Goal: Information Seeking & Learning: Learn about a topic

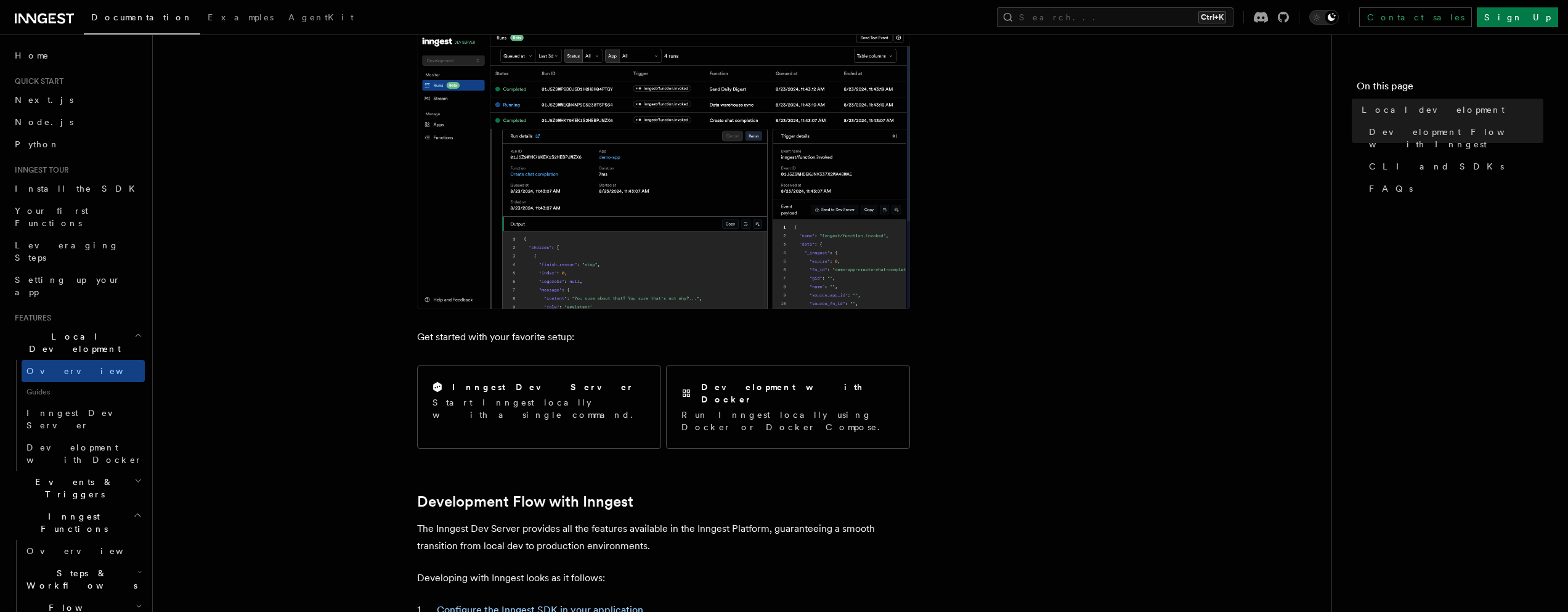
scroll to position [74, 0]
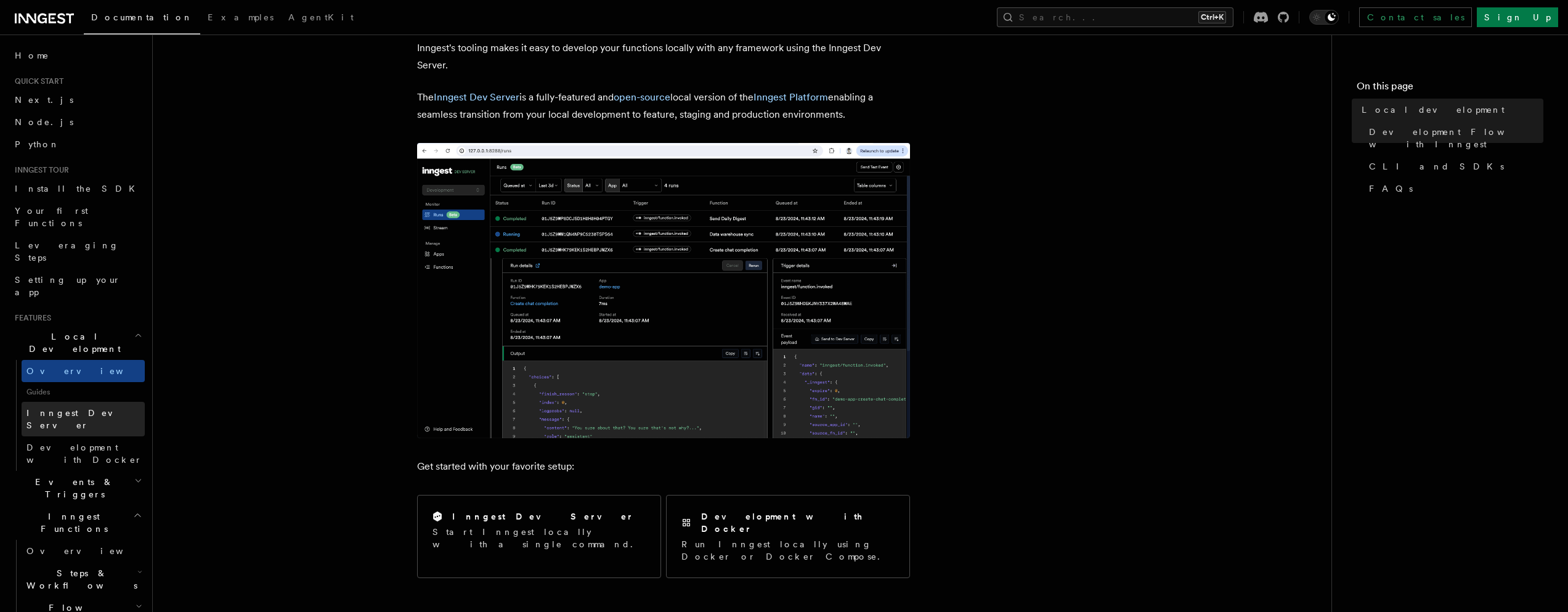
click at [79, 402] on link "Inngest Dev Server" at bounding box center [83, 419] width 123 height 34
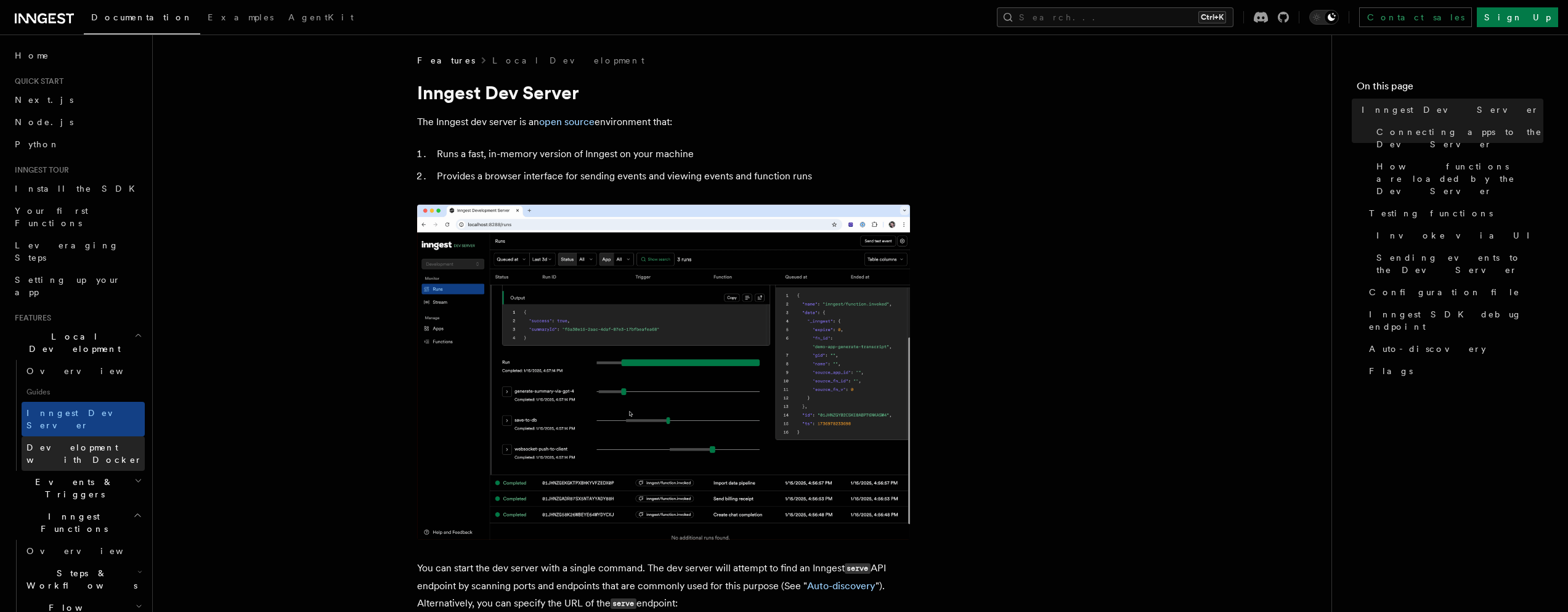
click at [100, 436] on link "Development with Docker" at bounding box center [83, 453] width 123 height 34
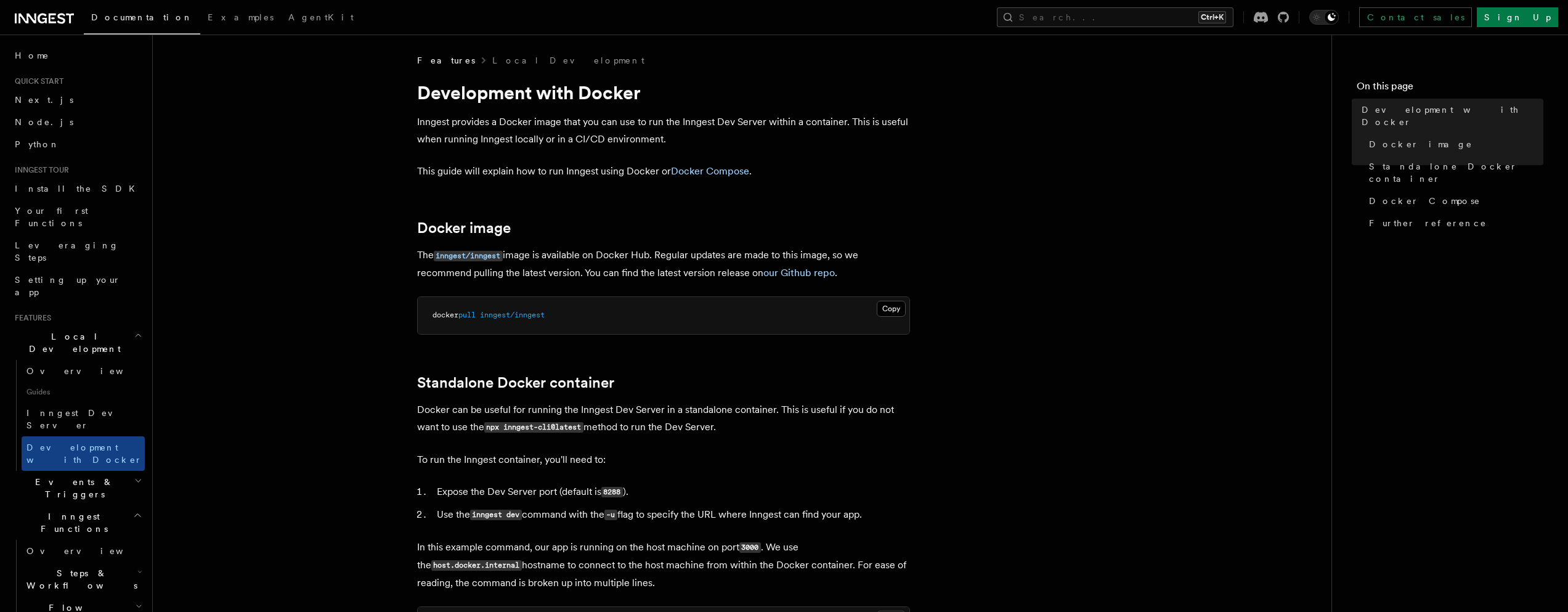
click at [95, 506] on h2 "Inngest Functions" at bounding box center [77, 522] width 135 height 34
click at [92, 506] on h2 "Inngest Functions" at bounding box center [77, 522] width 135 height 34
click at [78, 540] on link "Overview" at bounding box center [83, 551] width 123 height 22
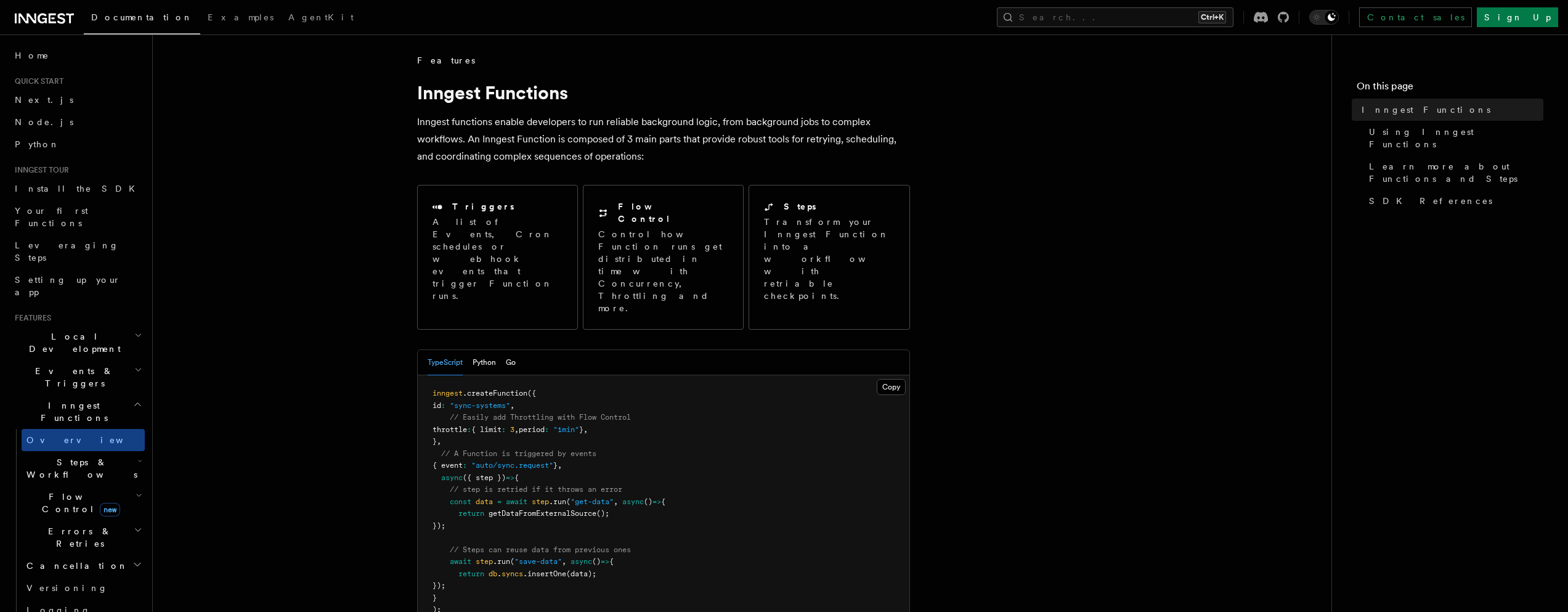
click at [85, 456] on span "Steps & Workflows" at bounding box center [80, 468] width 116 height 24
click at [85, 485] on link "Overview" at bounding box center [89, 497] width 111 height 22
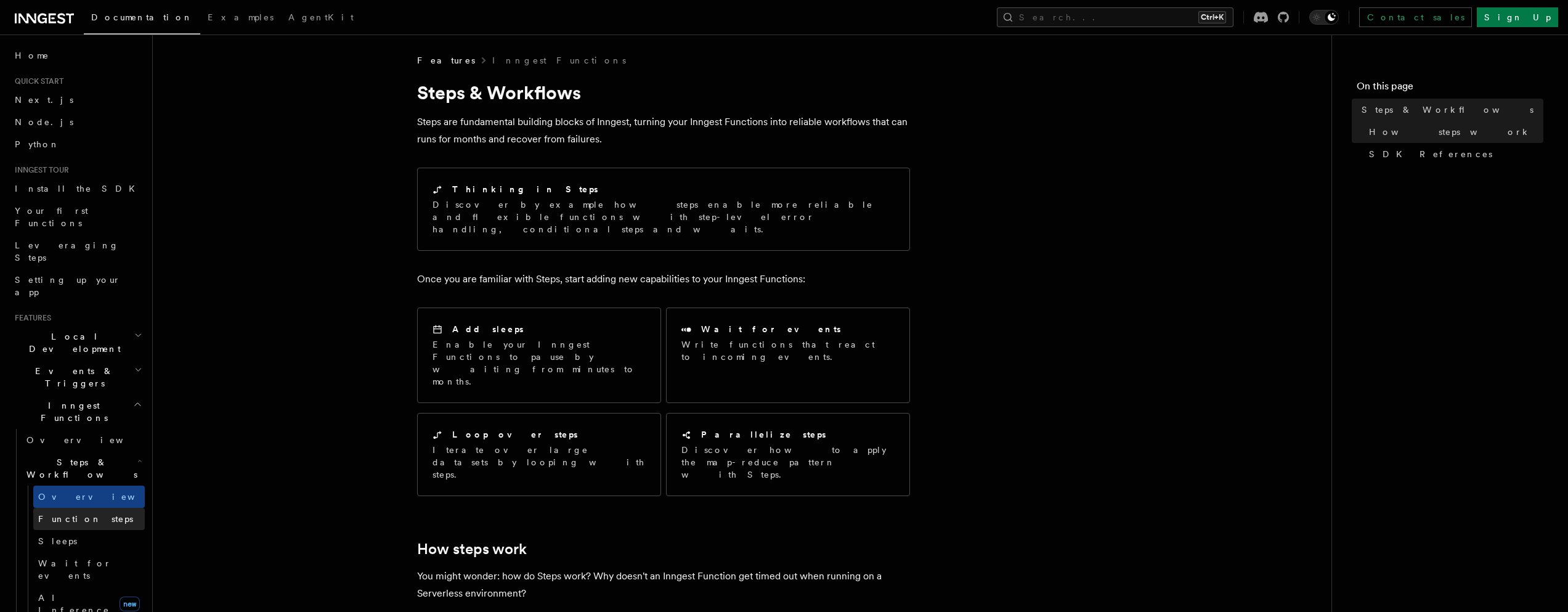
click at [82, 508] on link "Function steps" at bounding box center [89, 519] width 111 height 22
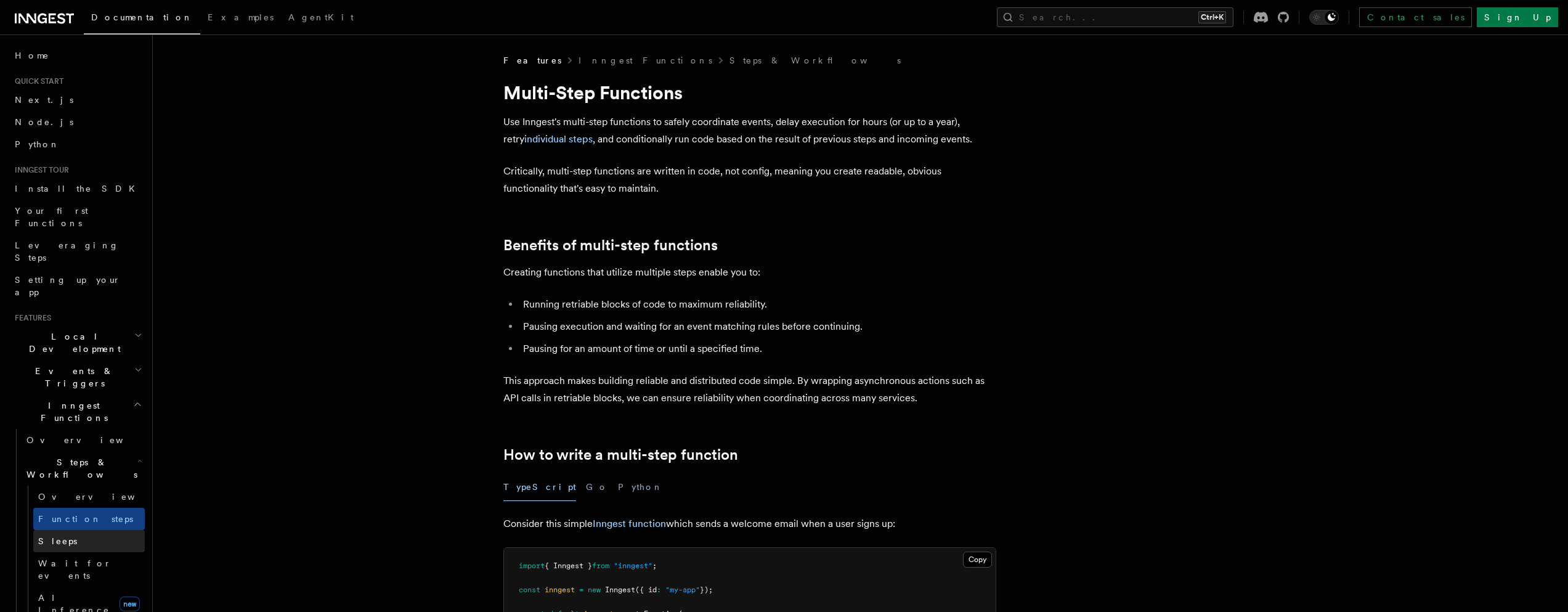
click at [78, 530] on link "Sleeps" at bounding box center [89, 541] width 111 height 22
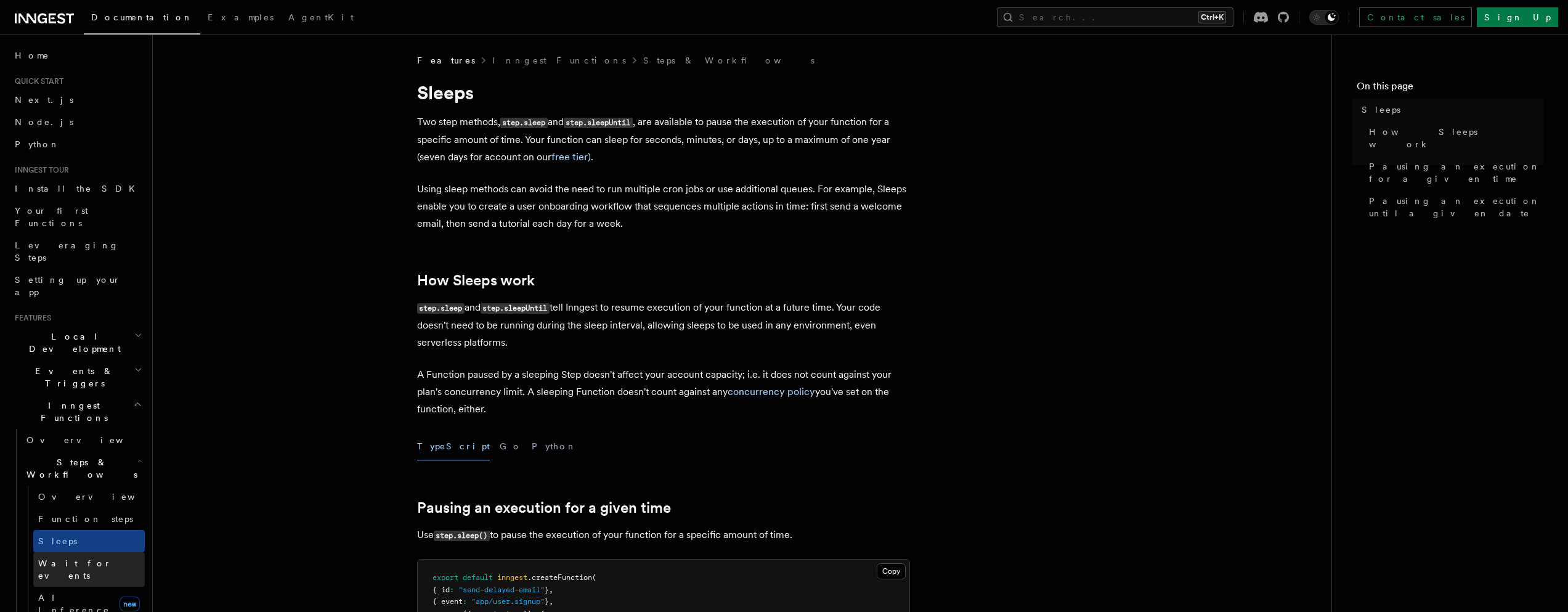
click at [78, 553] on link "Wait for events" at bounding box center [89, 569] width 111 height 34
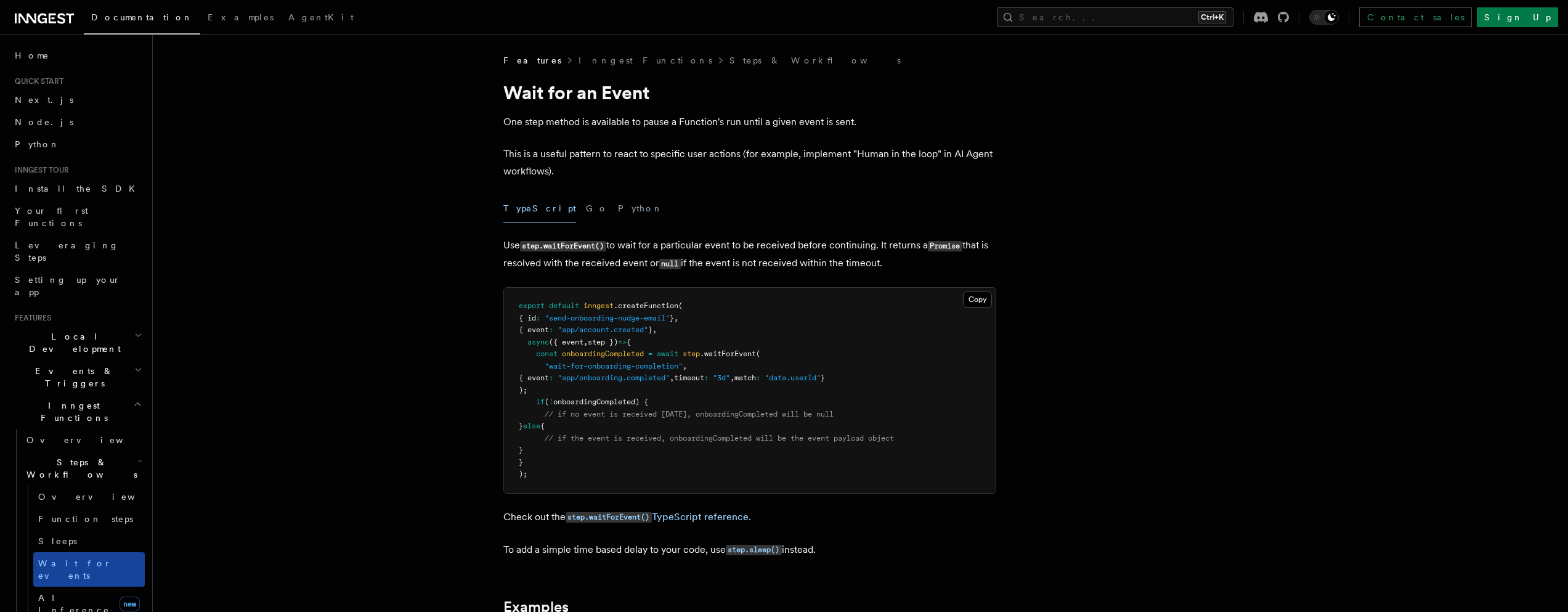
click at [75, 553] on link "Wait for events" at bounding box center [89, 569] width 111 height 34
click at [82, 530] on link "Sleeps" at bounding box center [89, 541] width 111 height 22
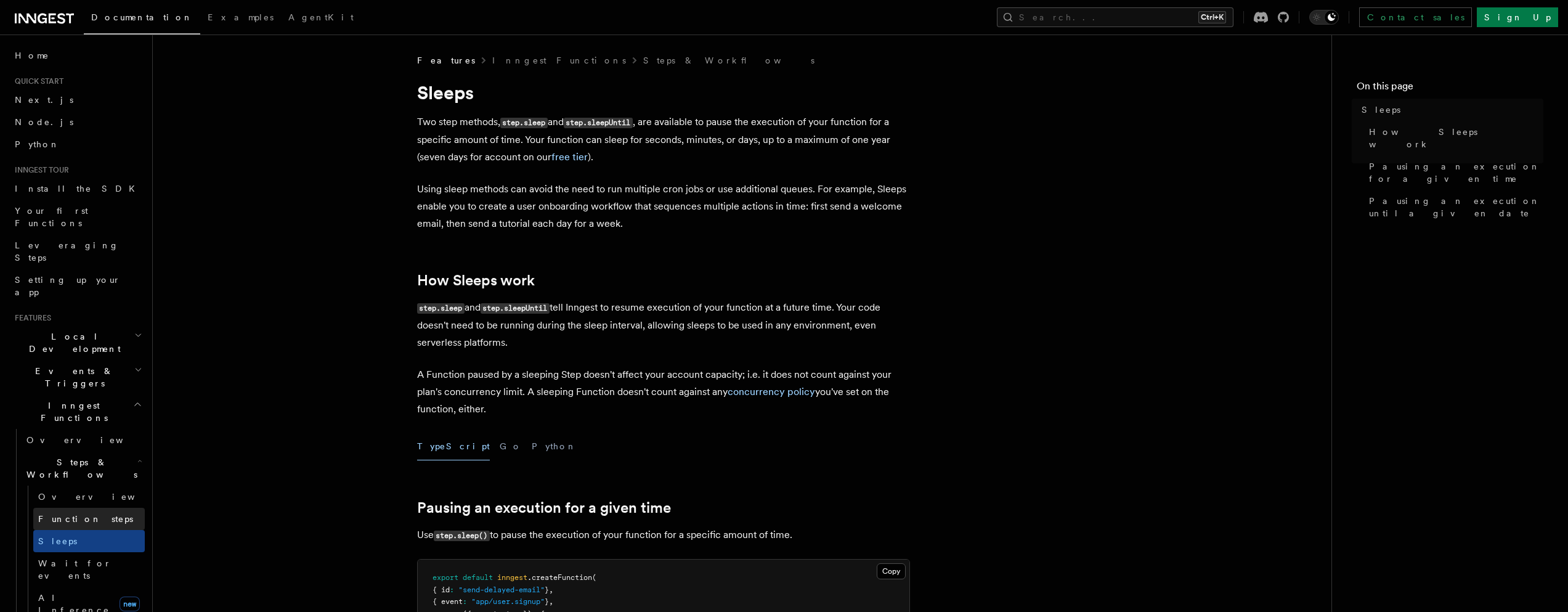
click at [85, 513] on span "Function steps" at bounding box center [86, 519] width 95 height 13
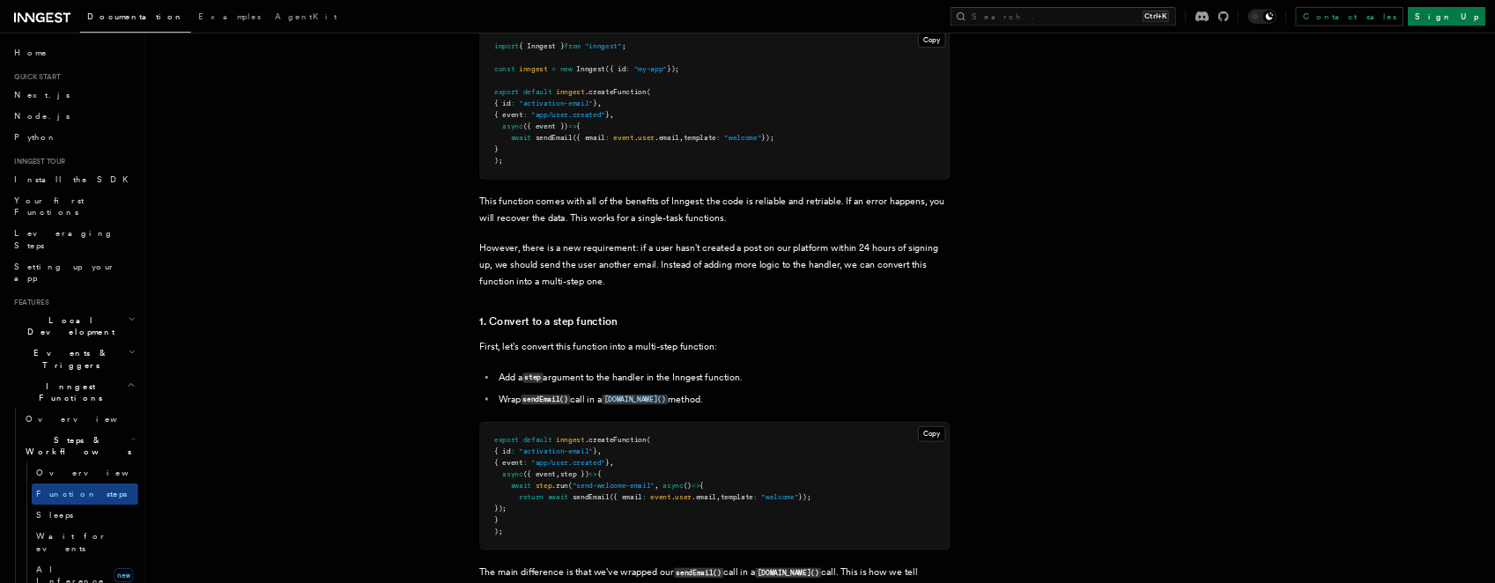
scroll to position [634, 0]
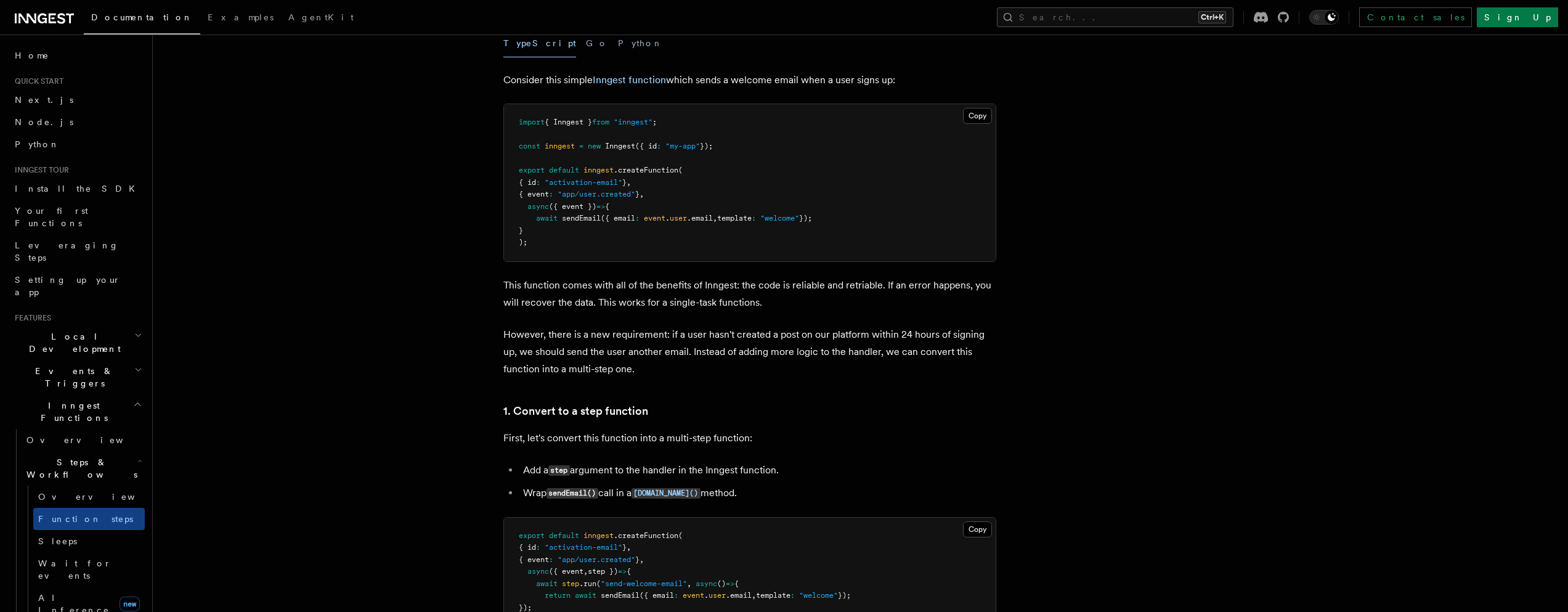
click at [524, 113] on pre "import { Inngest } from "inngest" ; const inngest = new Inngest ({ id : "my-app…" at bounding box center [749, 183] width 491 height 157
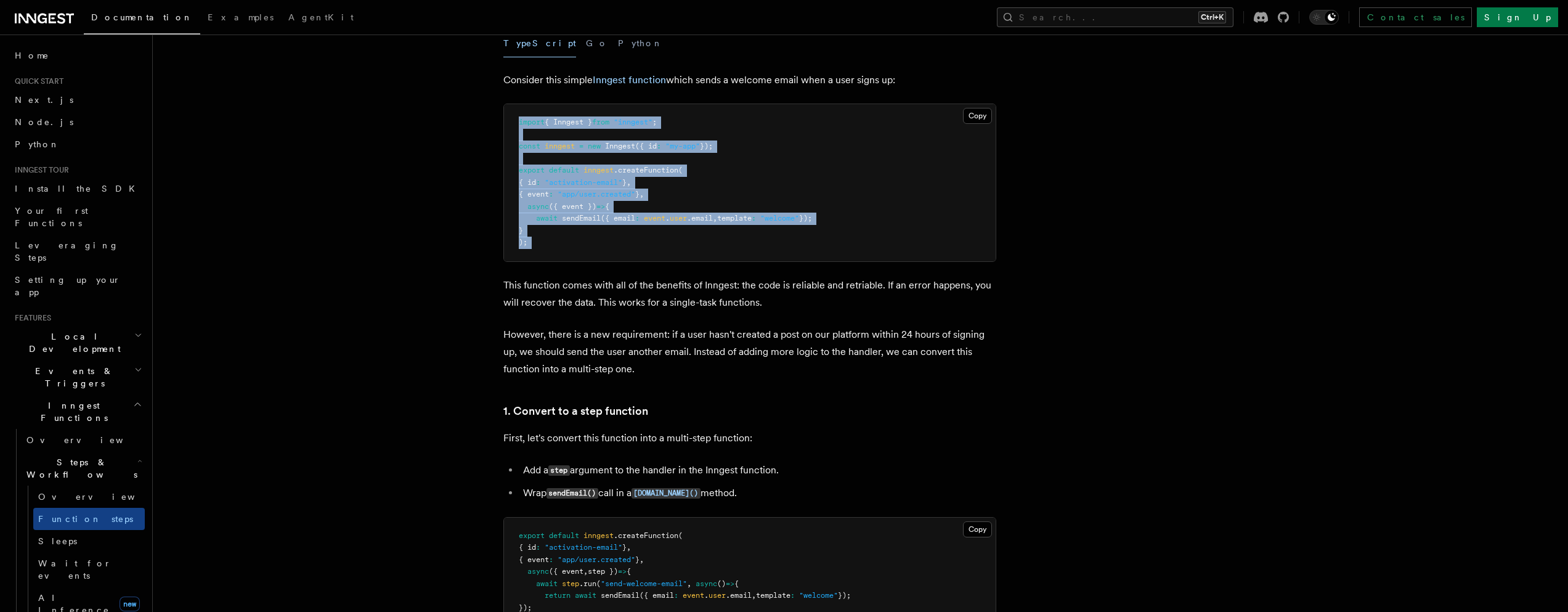
drag, startPoint x: 524, startPoint y: 113, endPoint x: 533, endPoint y: 256, distance: 143.3
click at [533, 256] on pre "import { Inngest } from "inngest" ; const inngest = new Inngest ({ id : "my-app…" at bounding box center [749, 183] width 491 height 157
click at [515, 196] on pre "import { Inngest } from "inngest" ; const inngest = new Inngest ({ id : "my-app…" at bounding box center [749, 183] width 491 height 157
click at [580, 167] on span at bounding box center [581, 170] width 4 height 8
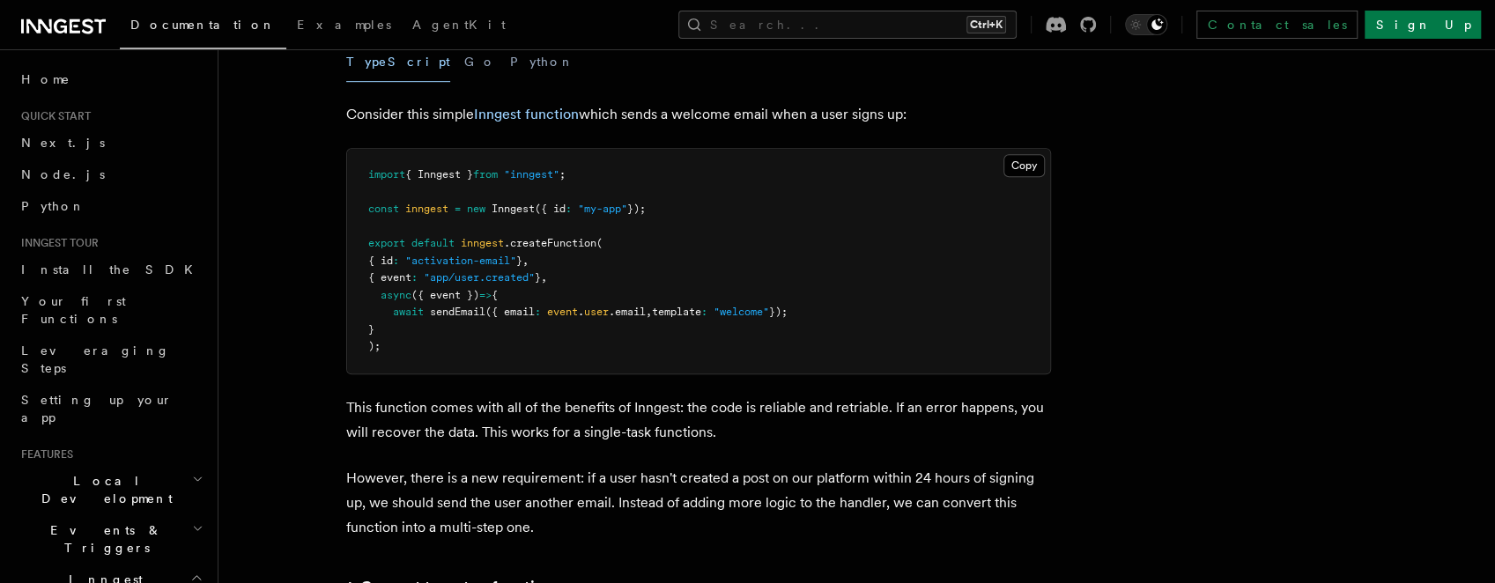
click at [451, 282] on span ""app/user.created"" at bounding box center [479, 277] width 111 height 12
drag, startPoint x: 451, startPoint y: 282, endPoint x: 512, endPoint y: 285, distance: 60.9
click at [512, 285] on pre "import { Inngest } from "inngest" ; const inngest = new Inngest ({ id : "my-app…" at bounding box center [698, 261] width 703 height 225
click at [464, 280] on span ""app/user.created"" at bounding box center [479, 277] width 111 height 12
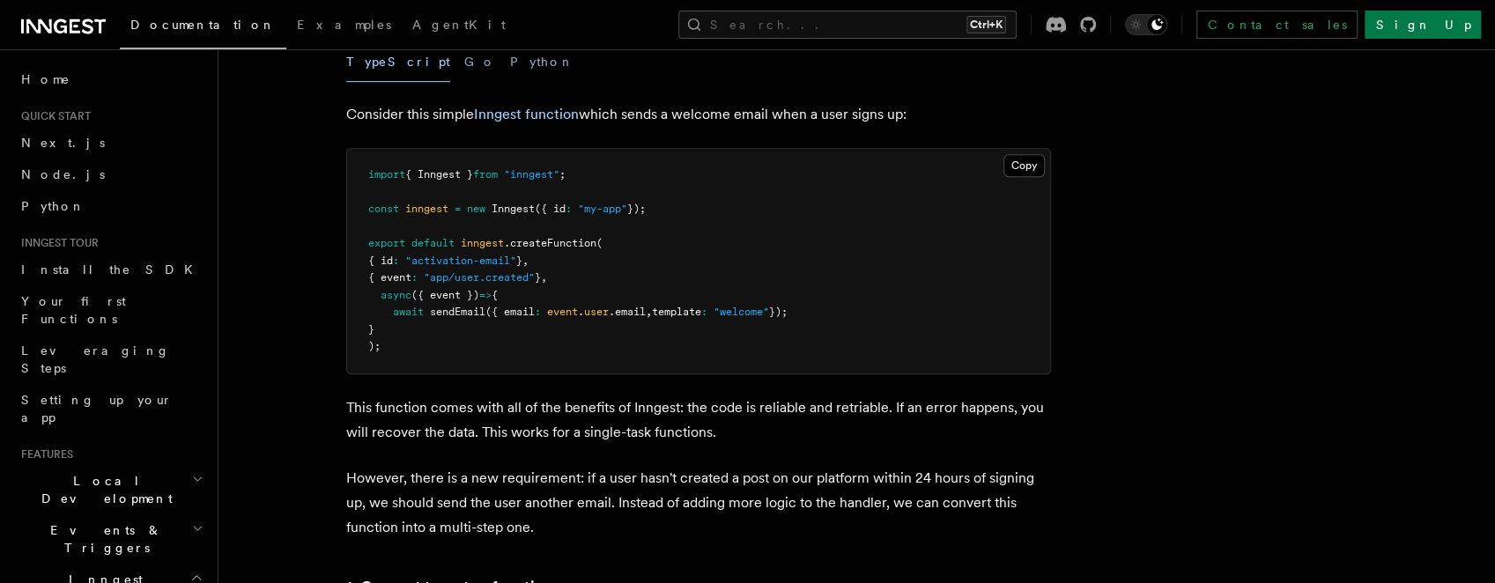
click at [456, 280] on span ""app/user.created"" at bounding box center [479, 277] width 111 height 12
drag, startPoint x: 456, startPoint y: 280, endPoint x: 516, endPoint y: 279, distance: 60.8
click at [516, 279] on span ""app/user.created"" at bounding box center [479, 277] width 111 height 12
click at [419, 296] on span "({ event })" at bounding box center [446, 295] width 68 height 12
drag, startPoint x: 419, startPoint y: 296, endPoint x: 437, endPoint y: 300, distance: 18.0
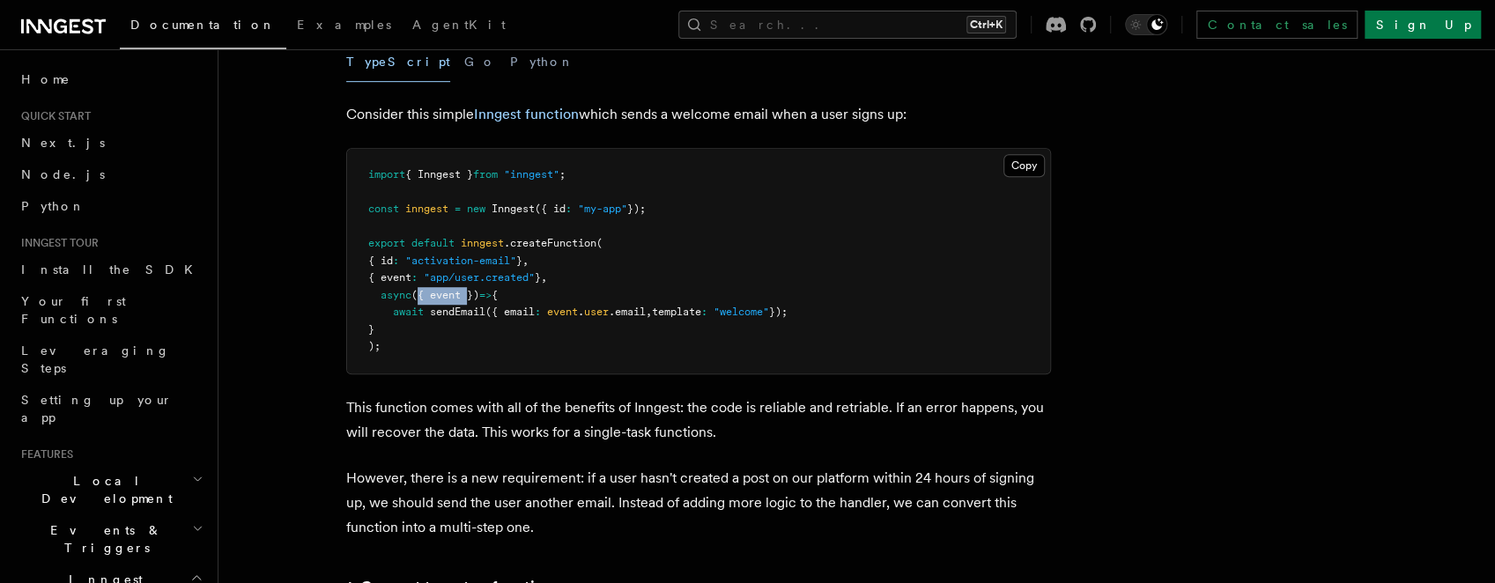
click at [437, 300] on span "({ event })" at bounding box center [446, 295] width 68 height 12
click at [452, 295] on span "({ event })" at bounding box center [446, 295] width 68 height 12
click at [444, 308] on span "sendEmail" at bounding box center [458, 312] width 56 height 12
drag, startPoint x: 444, startPoint y: 308, endPoint x: 804, endPoint y: 308, distance: 359.5
click at [788, 308] on span "await sendEmail ({ email : event . user .email , template : "welcome" });" at bounding box center [577, 312] width 419 height 12
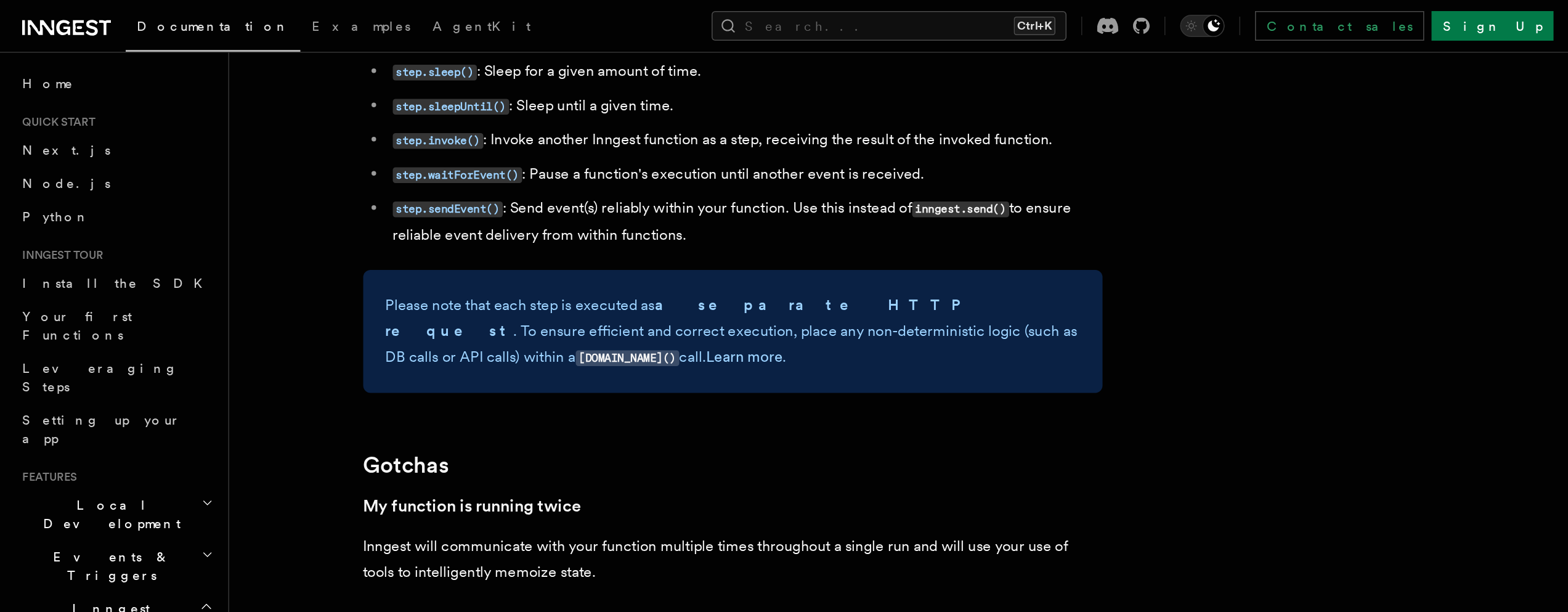
scroll to position [2317, 0]
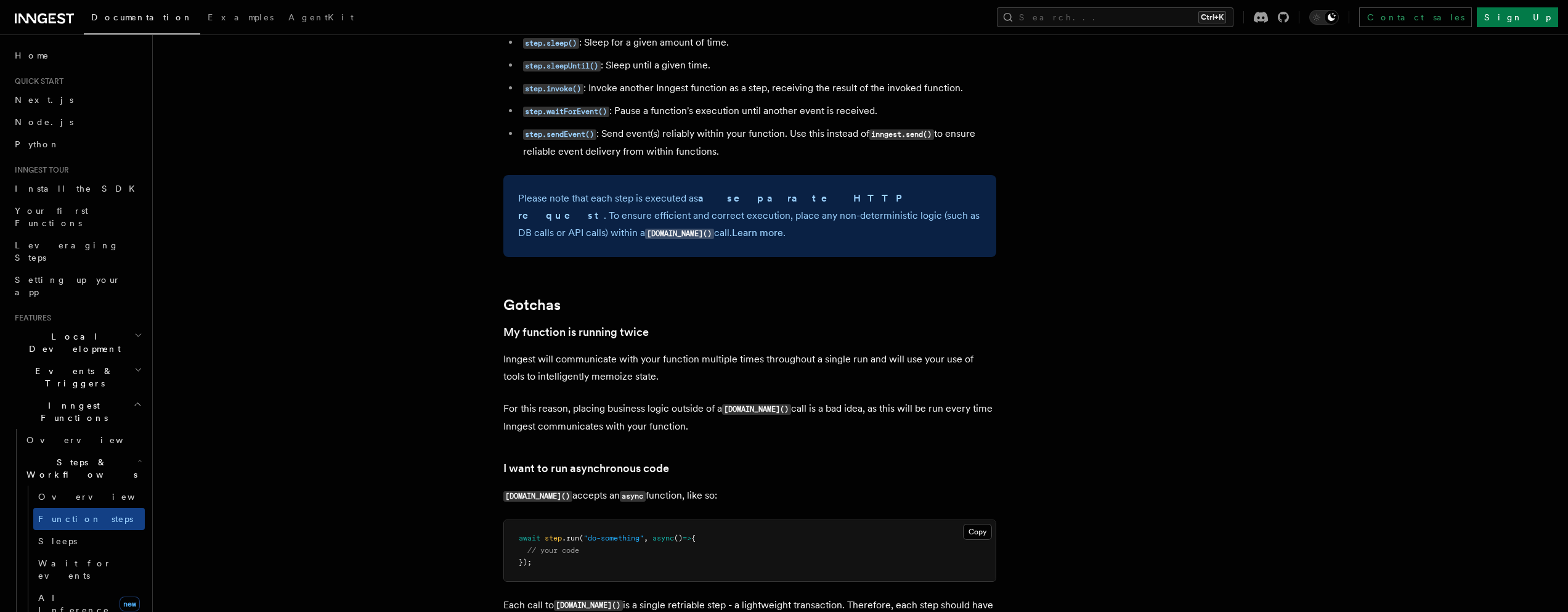
click at [420, 337] on article "Features Inngest Functions Steps & Workflows Multi-Step Functions Use Inngest's…" at bounding box center [828, 73] width 1311 height 4674
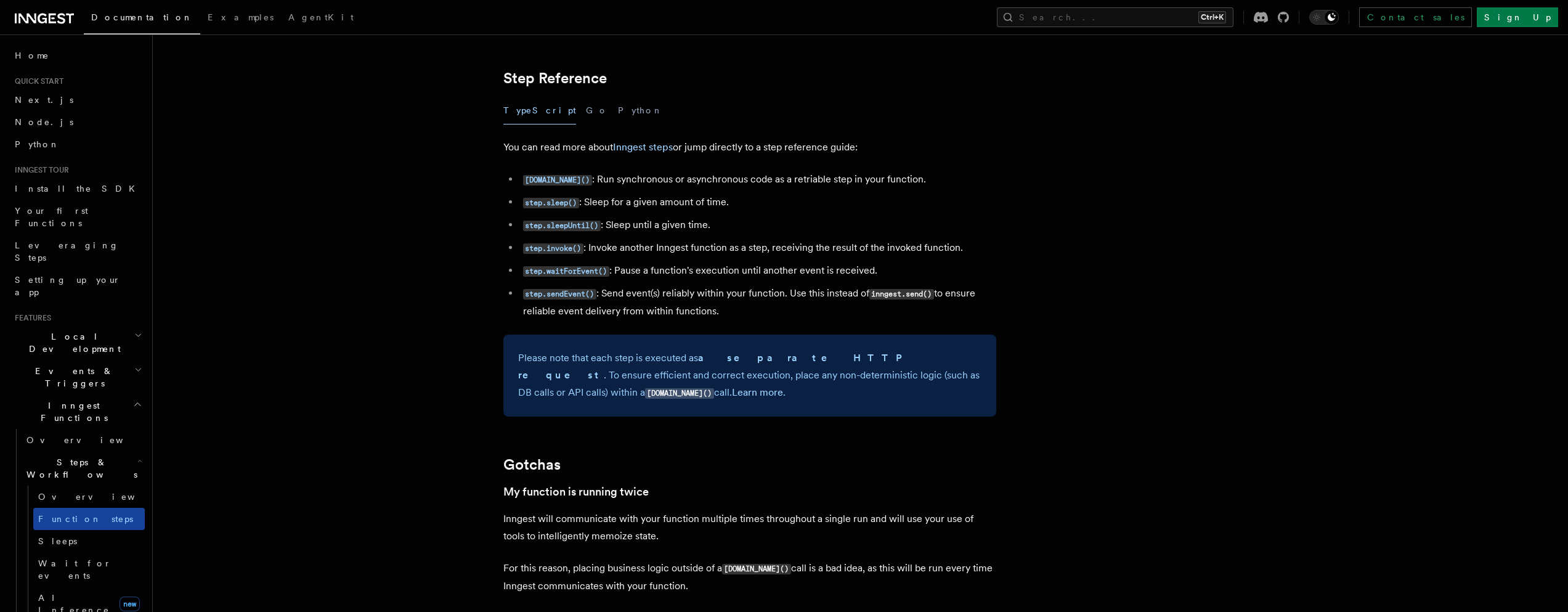
scroll to position [1948, 0]
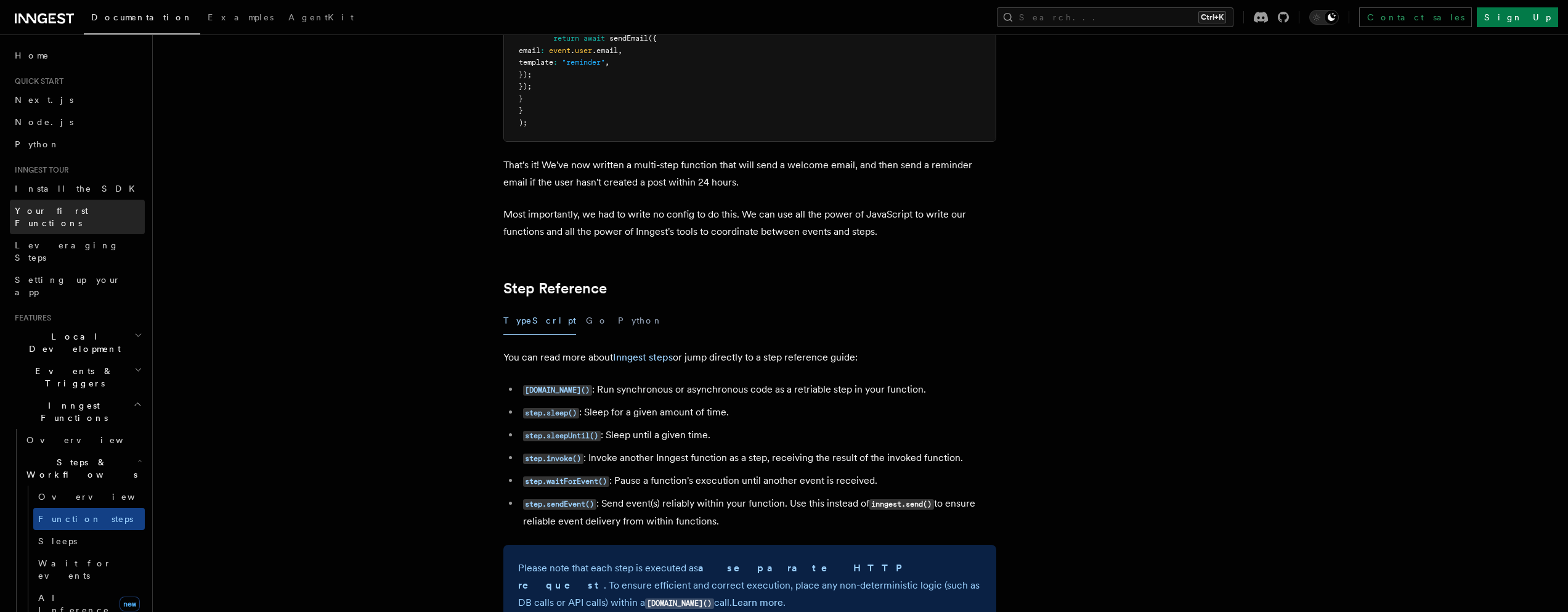
click at [69, 213] on span "Your first Functions" at bounding box center [51, 217] width 73 height 22
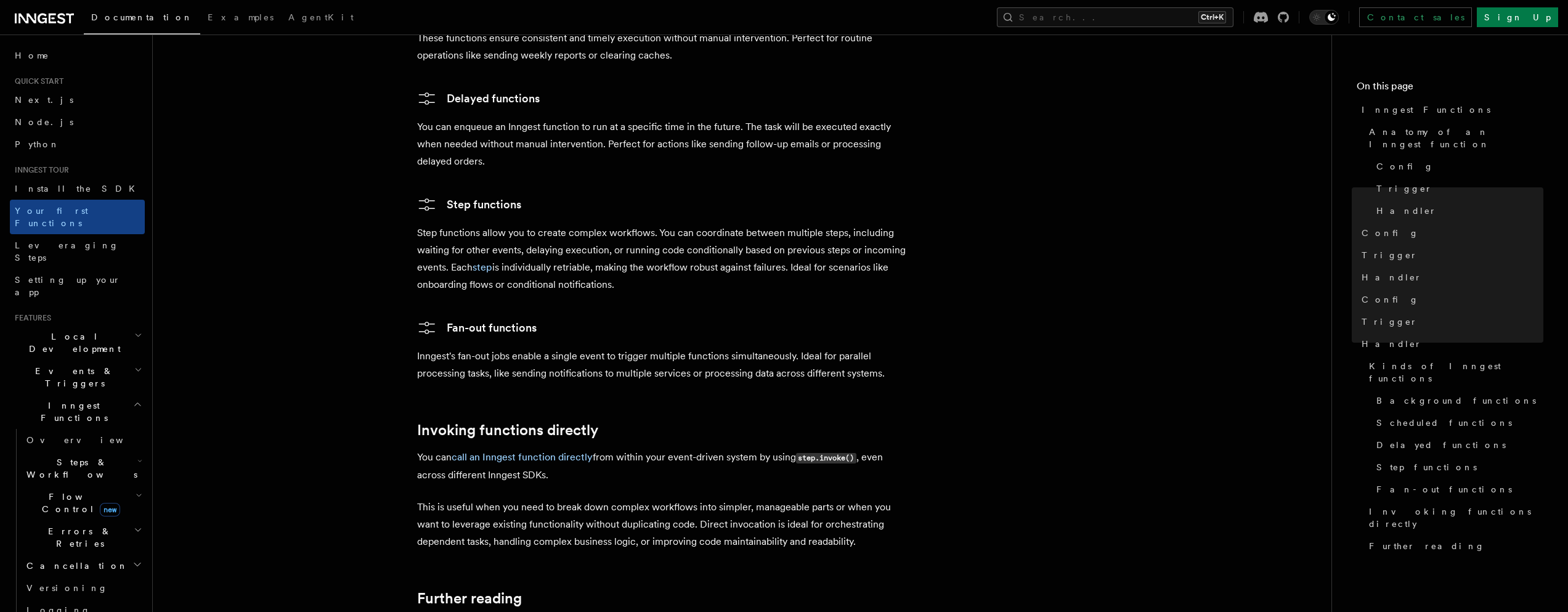
scroll to position [2409, 0]
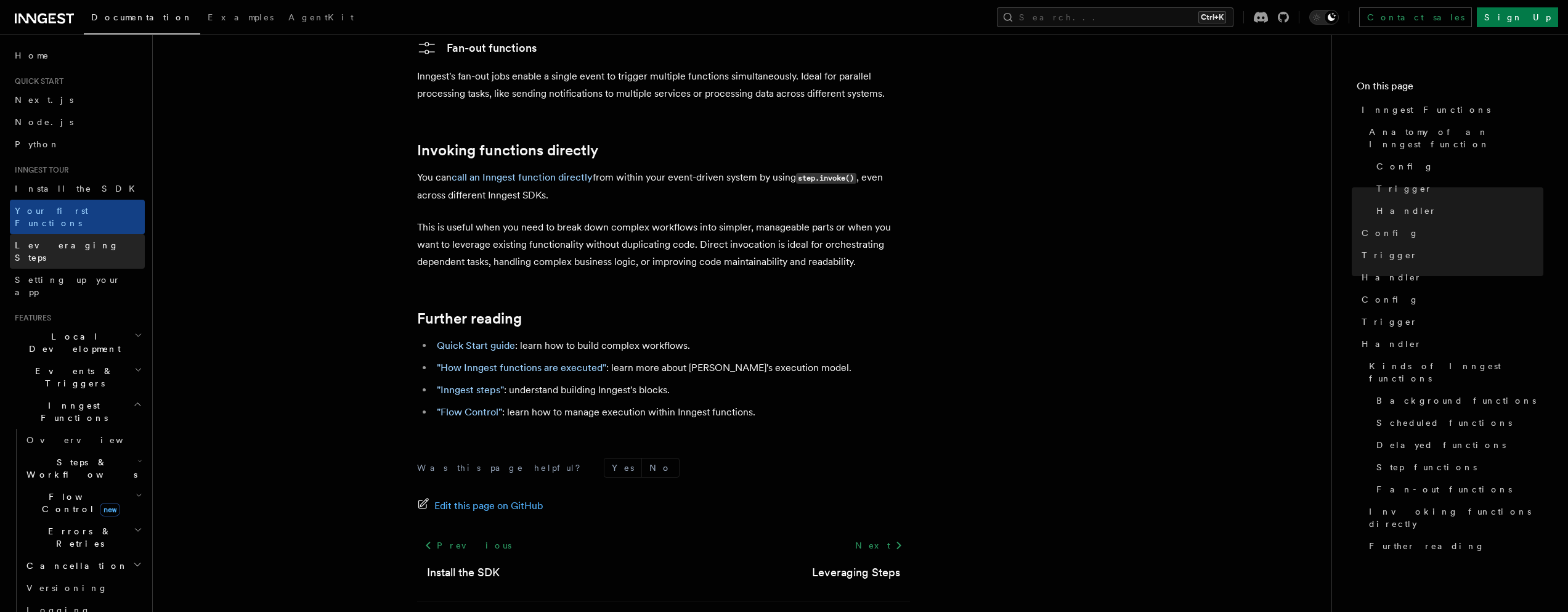
click at [62, 239] on span "Leveraging Steps" at bounding box center [80, 251] width 130 height 24
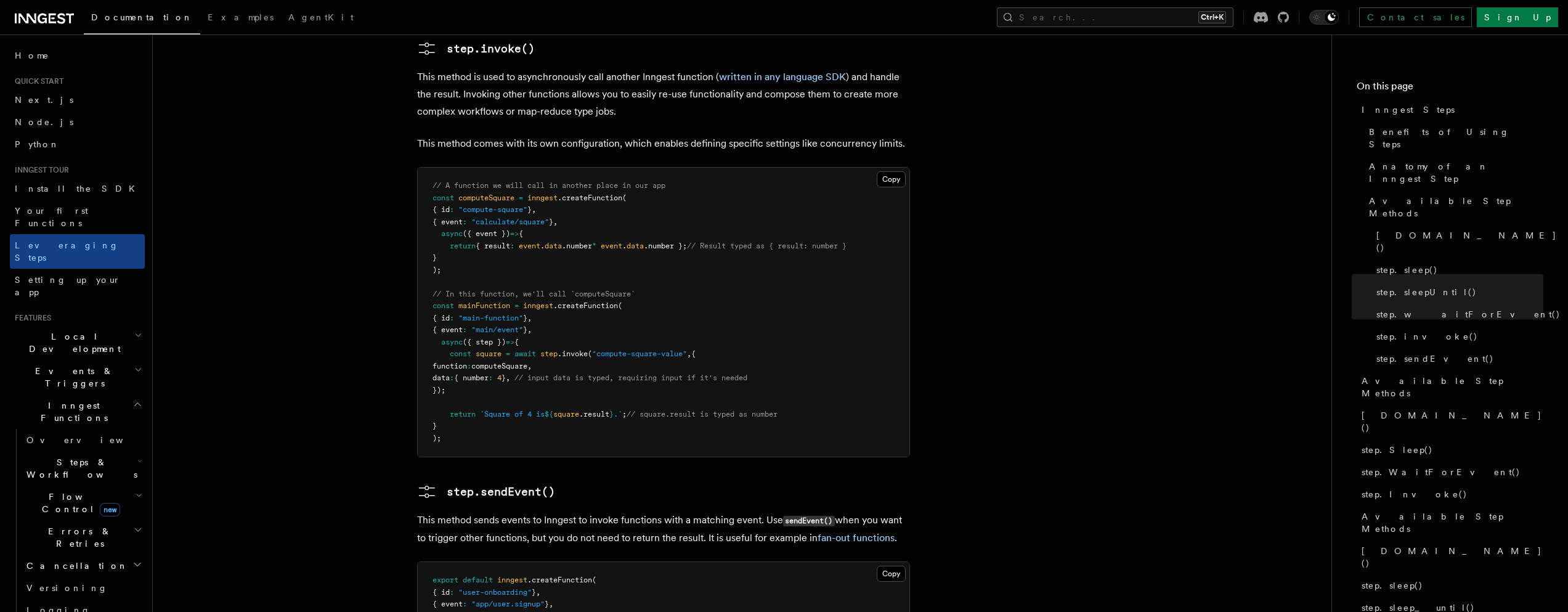
scroll to position [2640, 0]
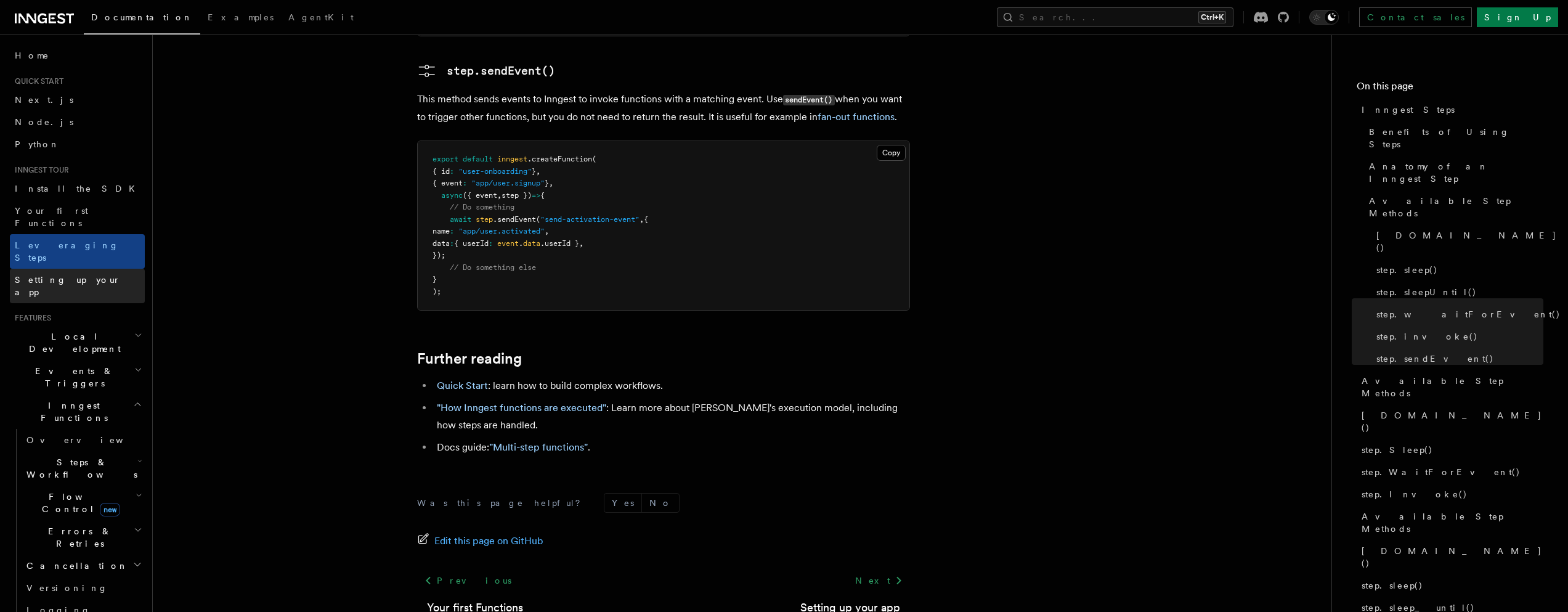
click at [85, 275] on span "Setting up your app" at bounding box center [68, 286] width 106 height 22
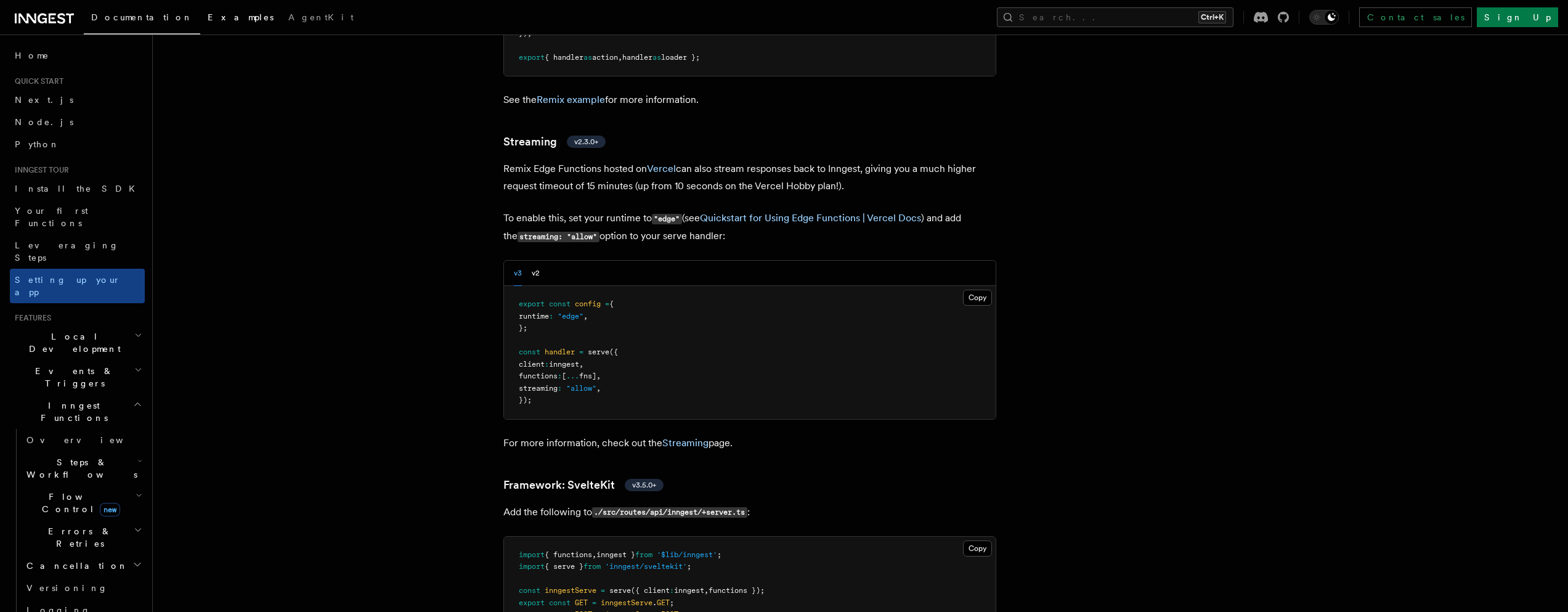
scroll to position [9103, 0]
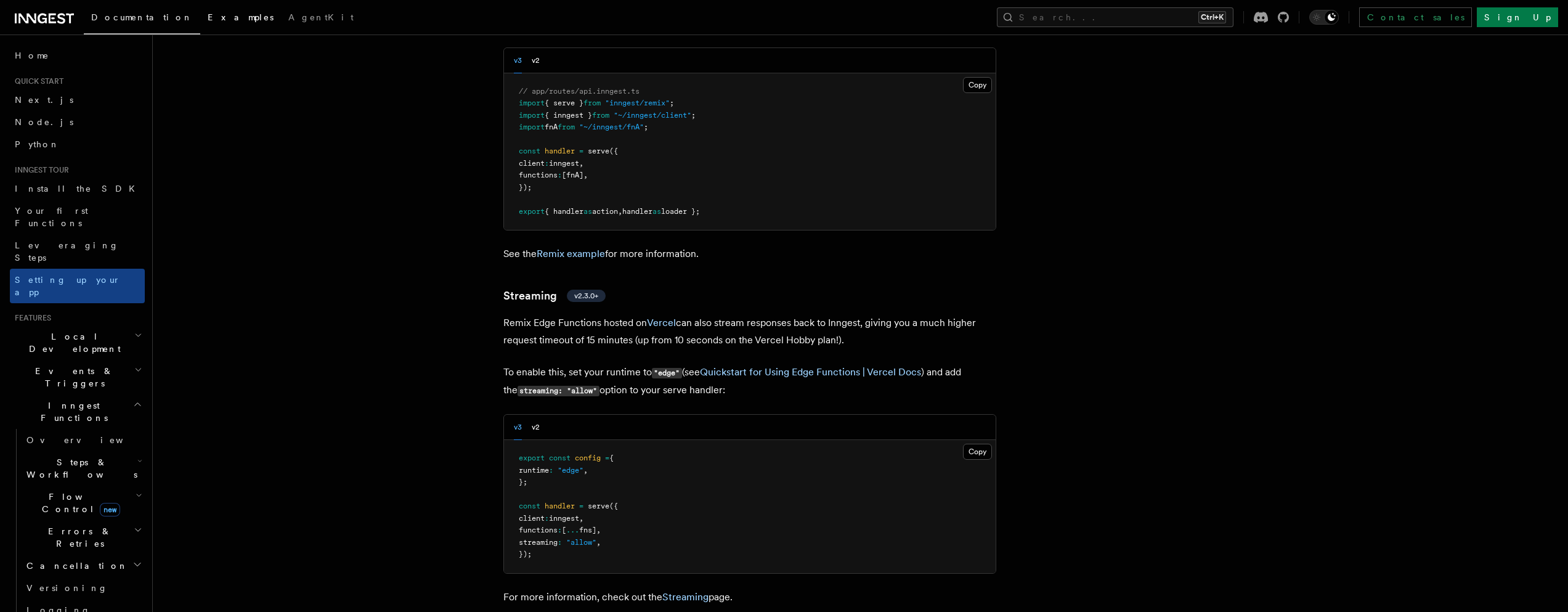
click at [200, 10] on link "Examples" at bounding box center [240, 18] width 80 height 29
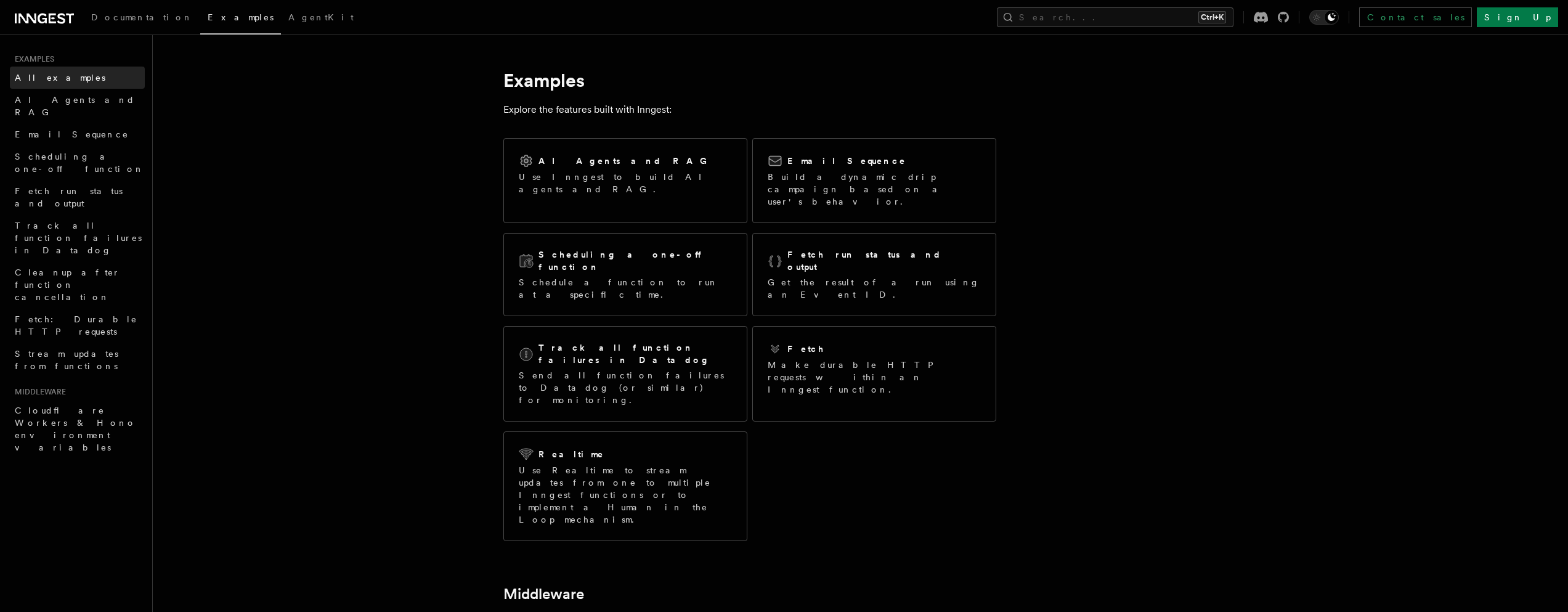
click at [34, 78] on span "All examples" at bounding box center [60, 78] width 91 height 10
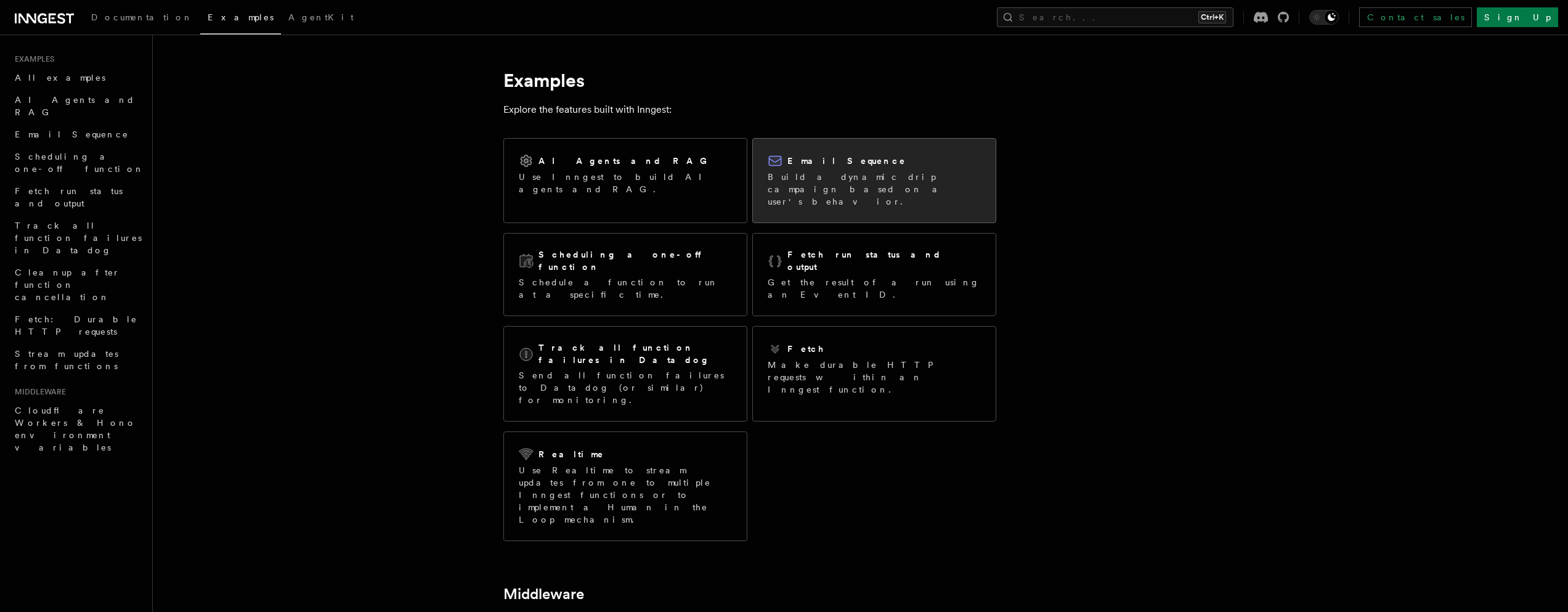
click at [889, 189] on p "Build a dynamic drip campaign based on a user's behavior." at bounding box center [874, 189] width 213 height 37
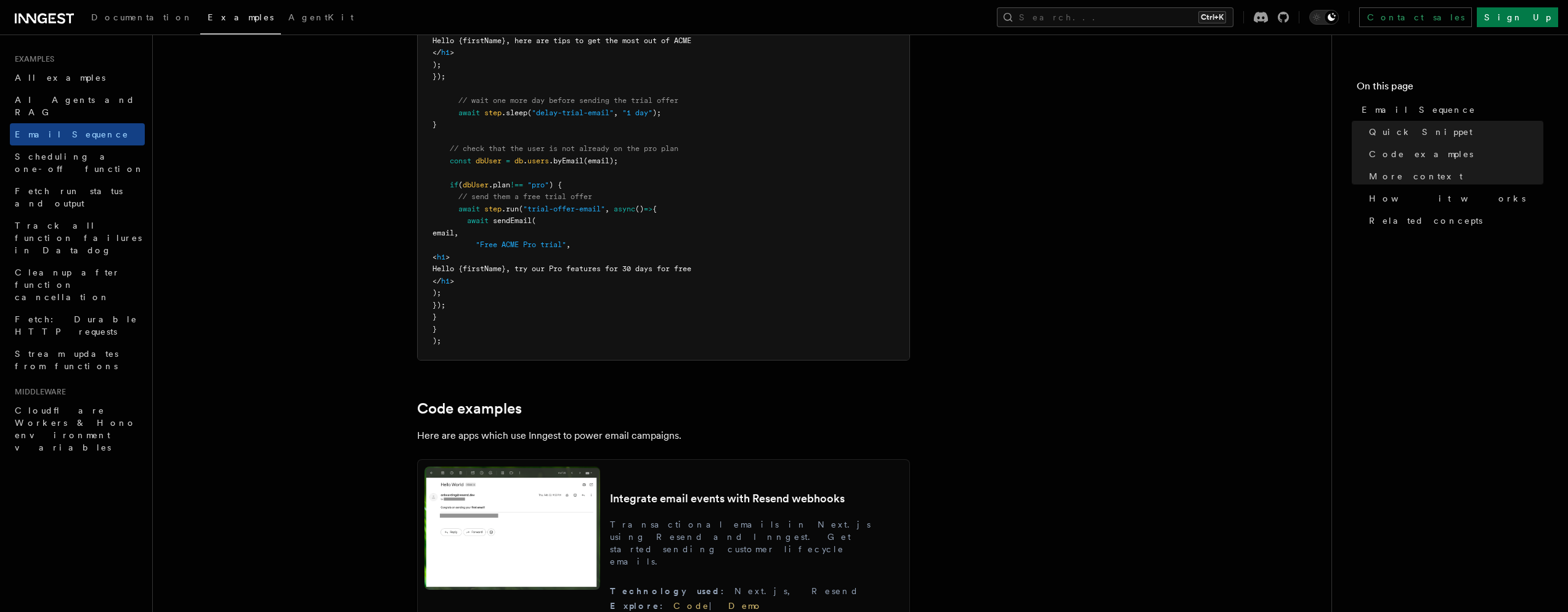
scroll to position [667, 0]
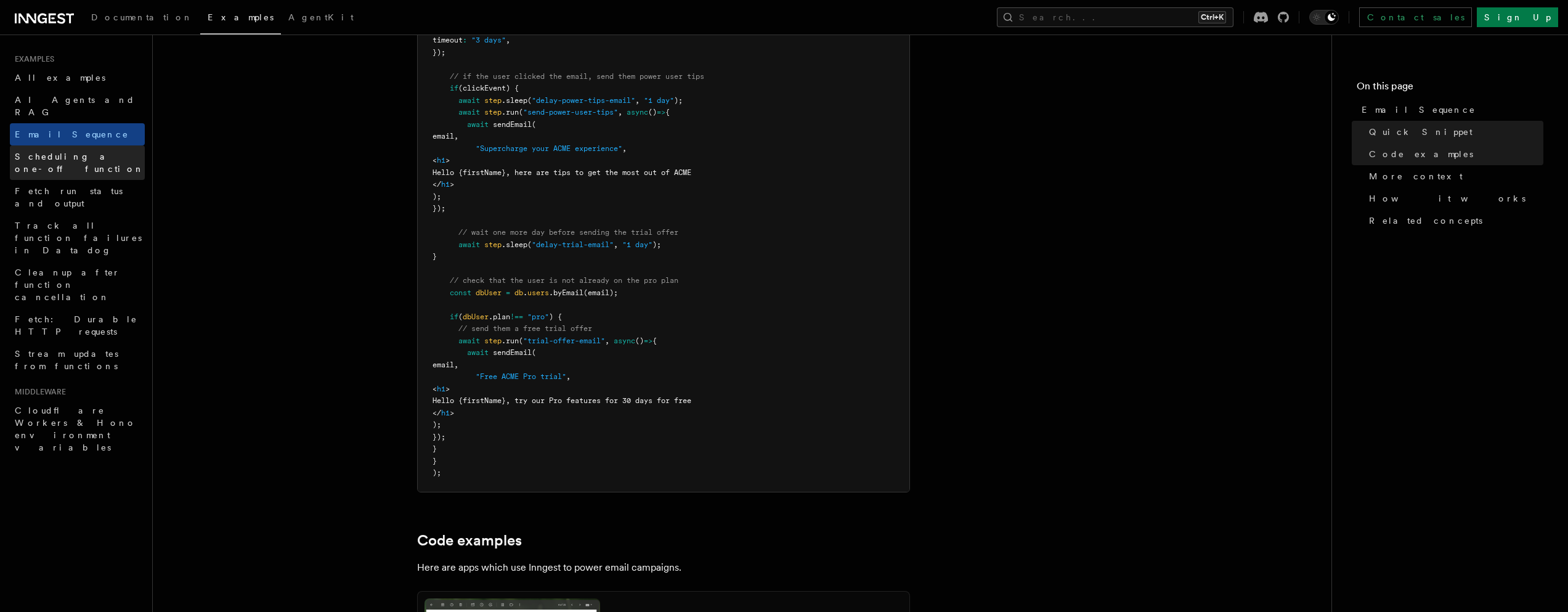
click at [43, 152] on span "Scheduling a one-off function" at bounding box center [79, 163] width 129 height 22
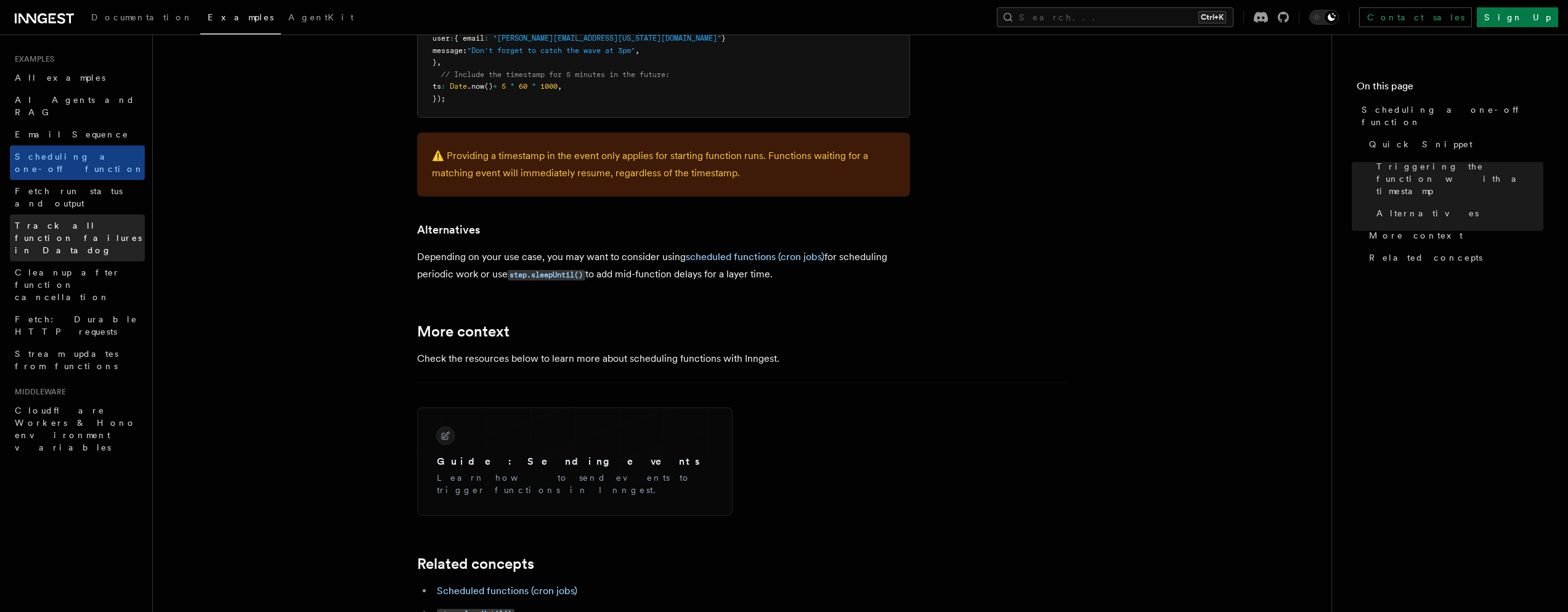
scroll to position [472, 0]
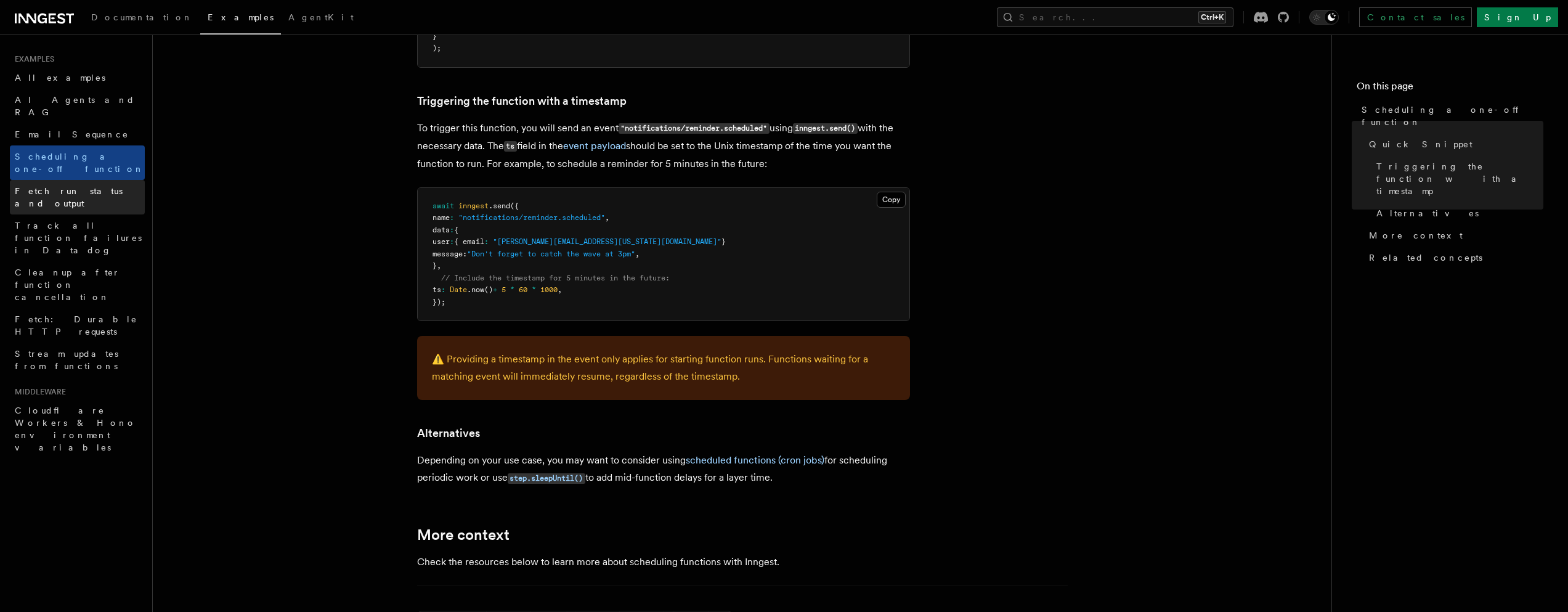
click at [36, 180] on link "Fetch run status and output" at bounding box center [77, 197] width 135 height 34
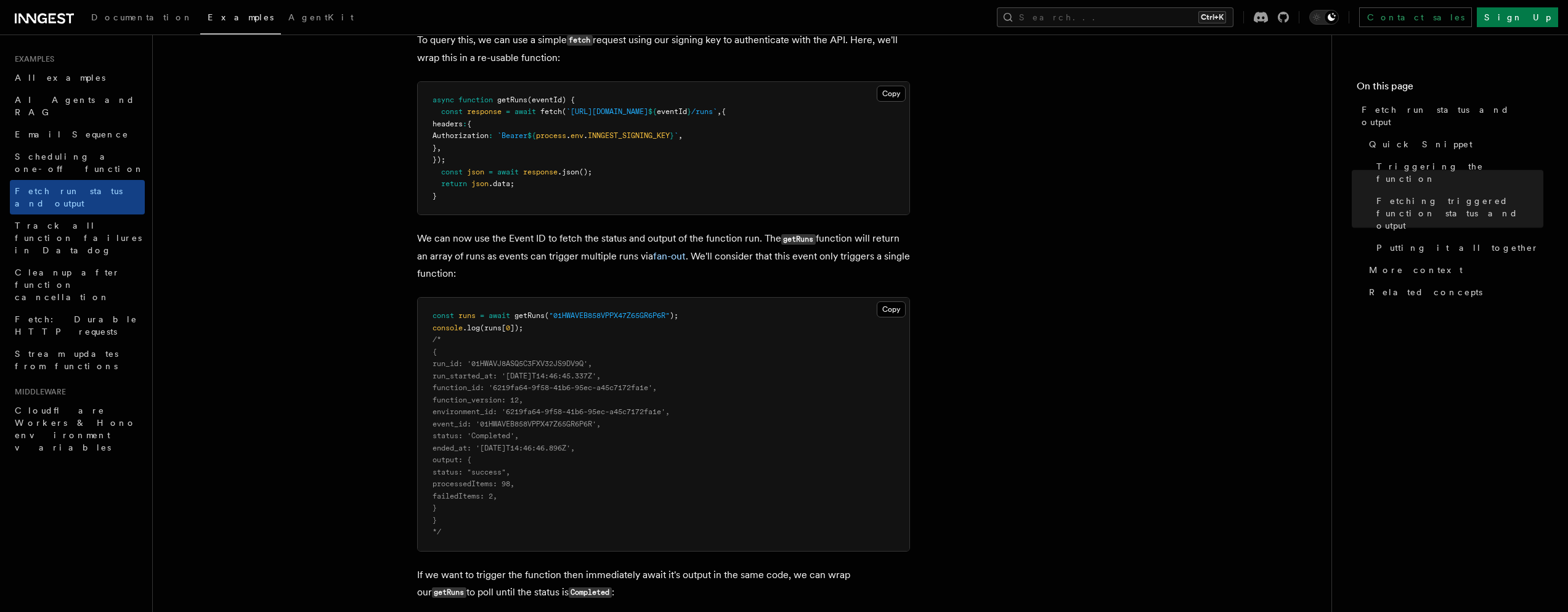
scroll to position [764, 0]
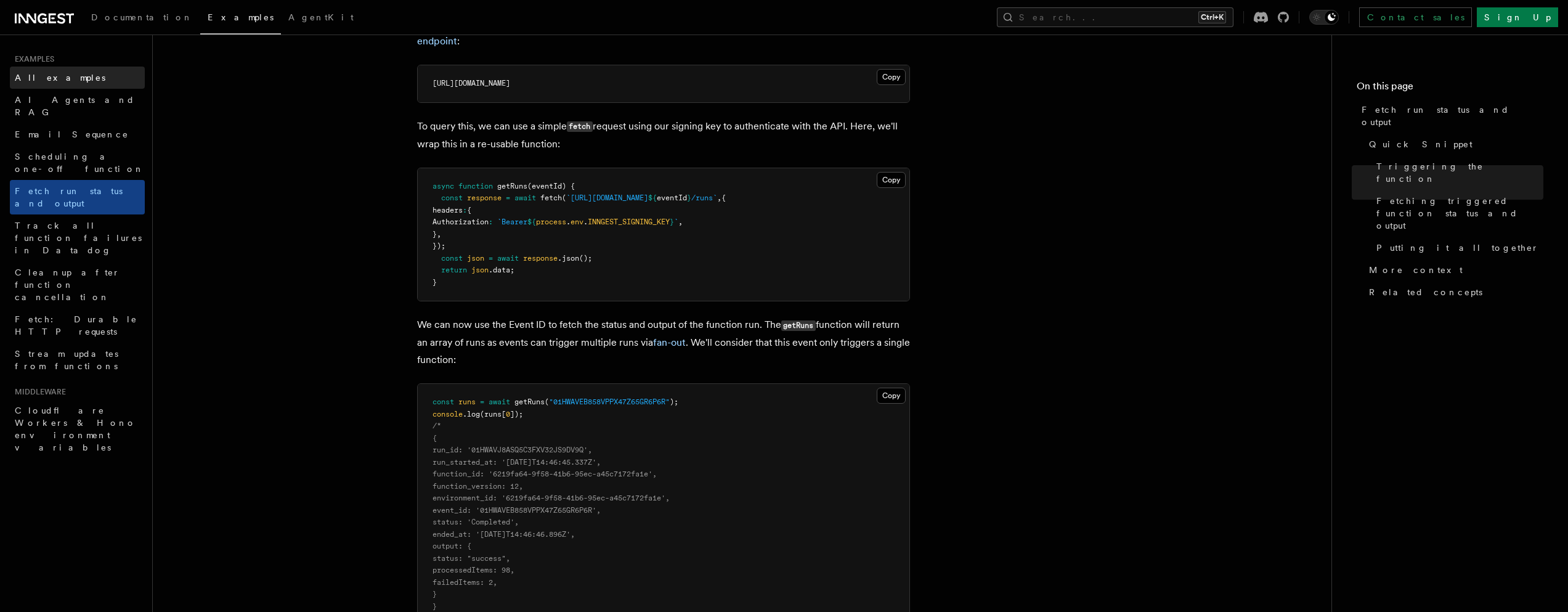
click at [60, 78] on span "All examples" at bounding box center [60, 78] width 91 height 10
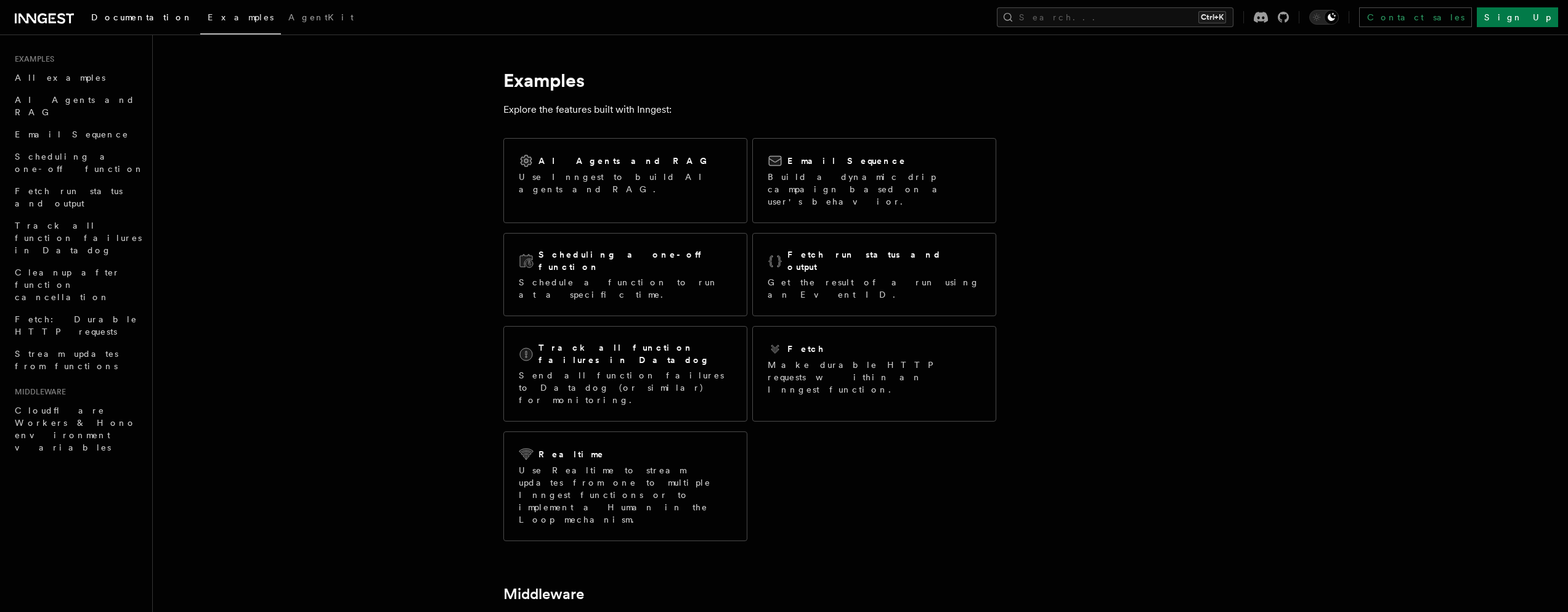
click at [117, 25] on link "Documentation" at bounding box center [142, 18] width 117 height 29
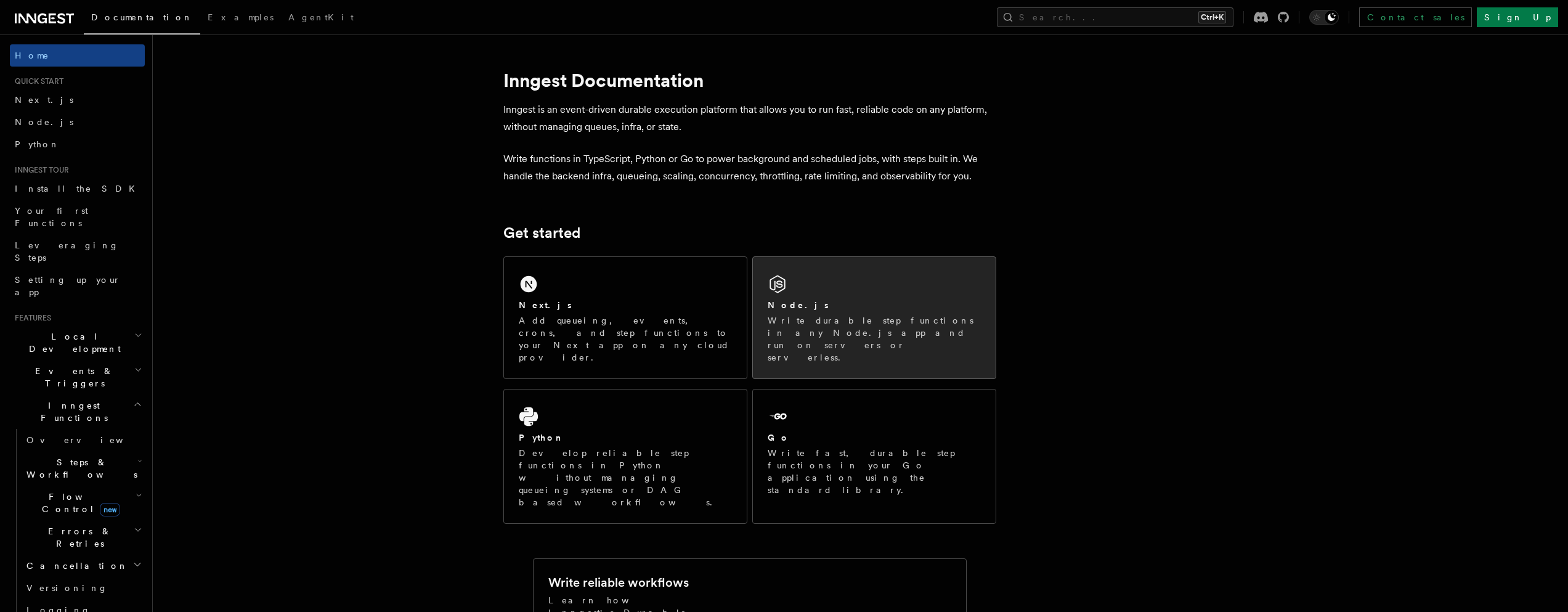
click at [824, 297] on div "Node.js Write durable step functions in any Node.js app and run on servers or s…" at bounding box center [874, 318] width 243 height 122
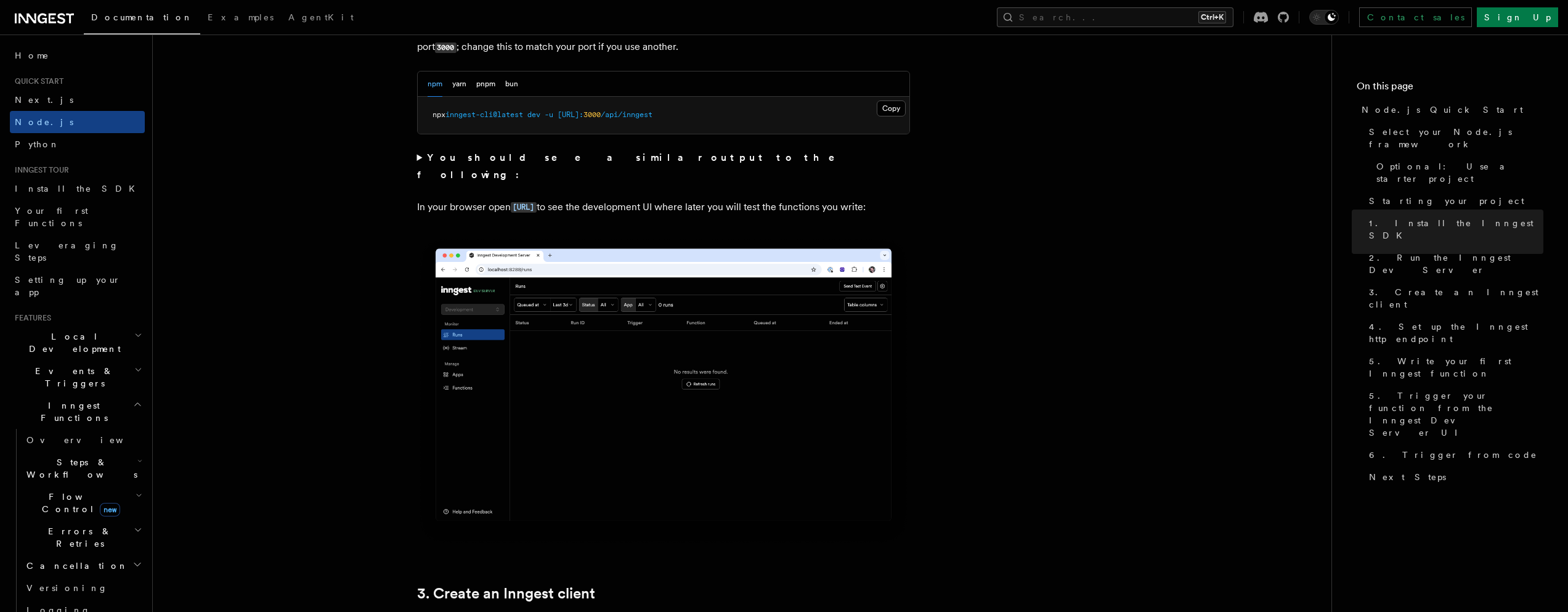
click at [561, 295] on img at bounding box center [663, 390] width 493 height 310
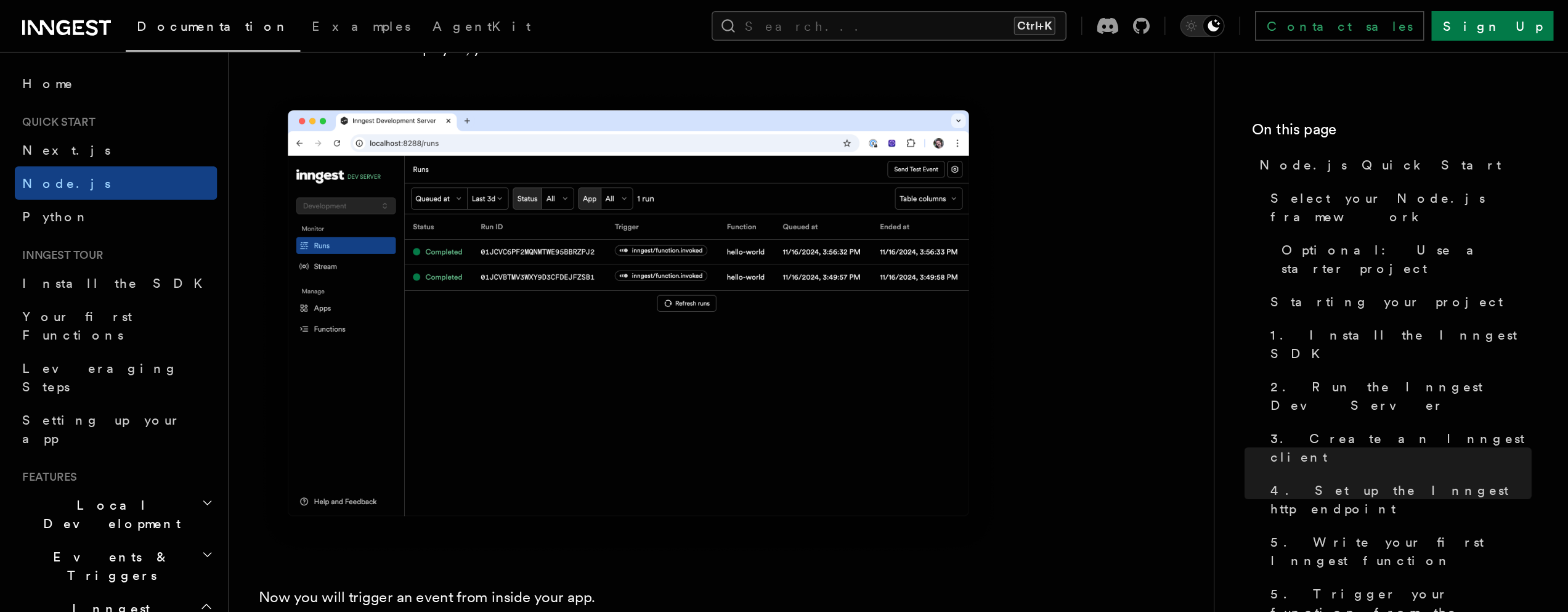
scroll to position [5916, 0]
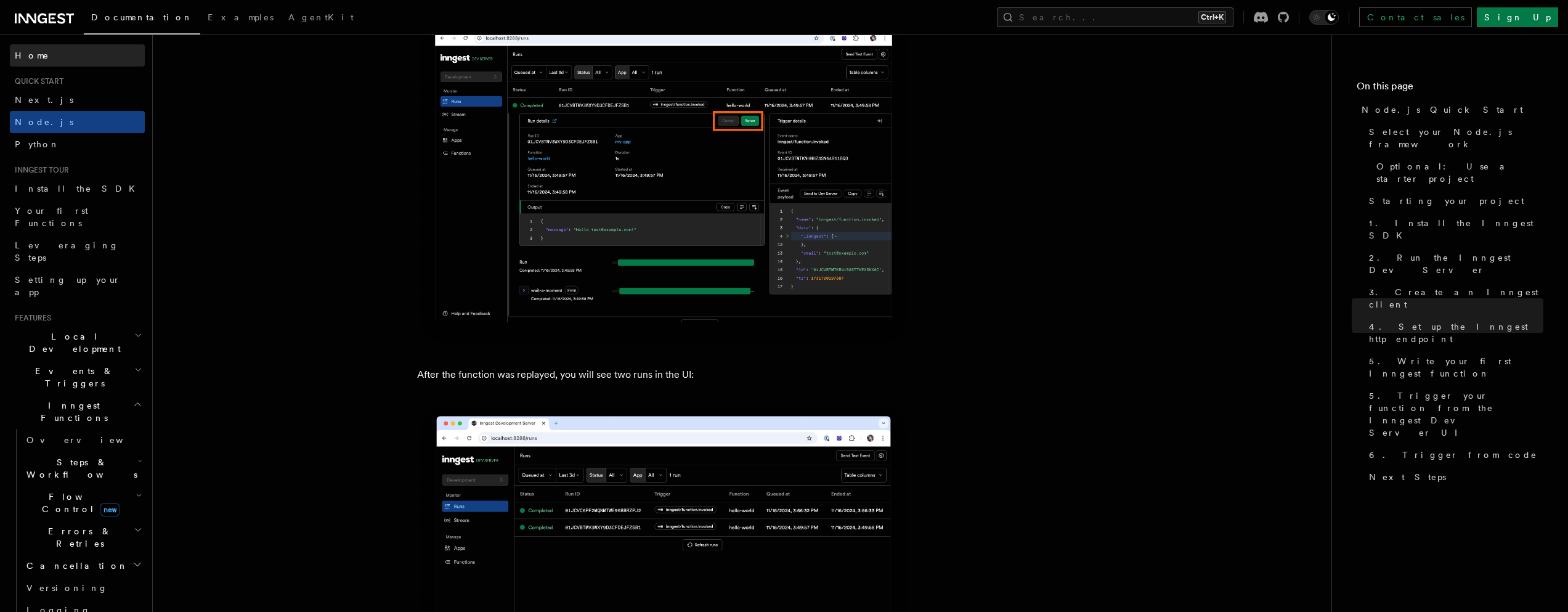
click at [42, 52] on link "Home" at bounding box center [77, 55] width 135 height 22
